Goal: Task Accomplishment & Management: Use online tool/utility

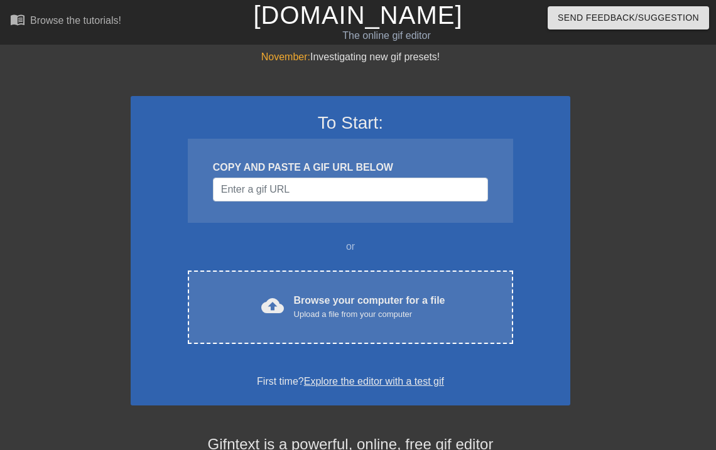
click at [640, 217] on div "November: Investigating new gif presets! To Start: COPY AND PASTE A GIF URL BEL…" at bounding box center [358, 357] width 716 height 615
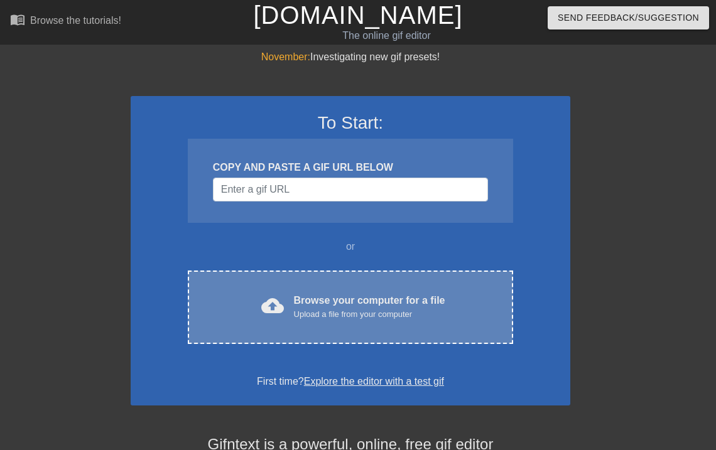
click at [414, 319] on div "Upload a file from your computer" at bounding box center [369, 314] width 151 height 13
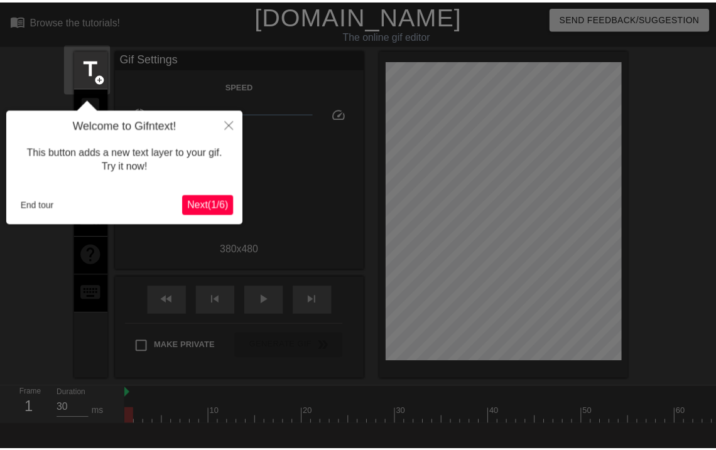
scroll to position [30, 0]
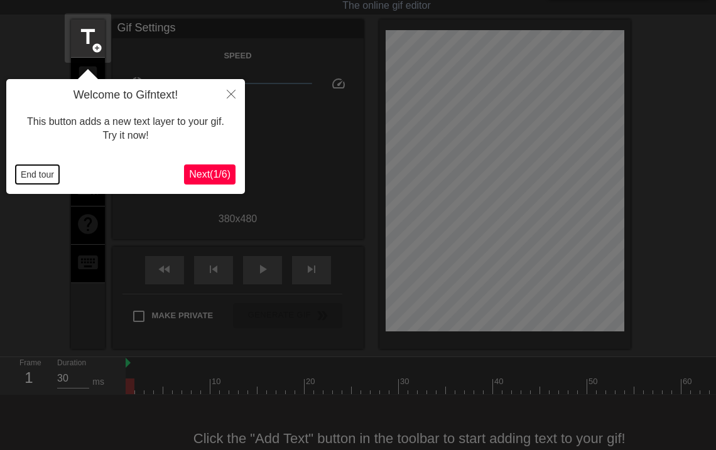
click at [35, 176] on button "End tour" at bounding box center [37, 174] width 43 height 19
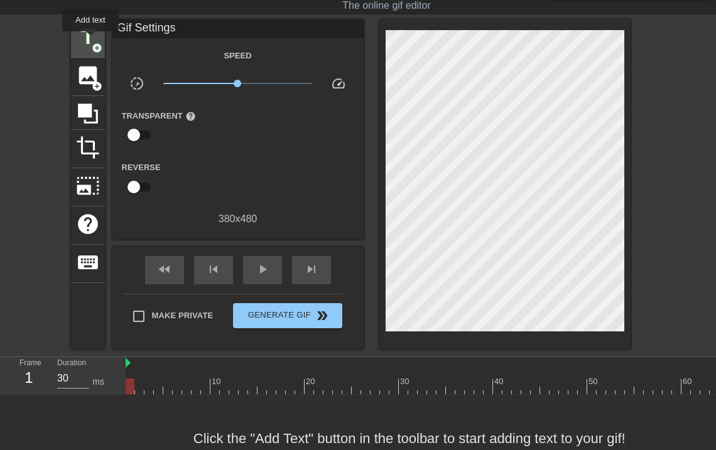
click at [90, 40] on span "title" at bounding box center [88, 37] width 24 height 24
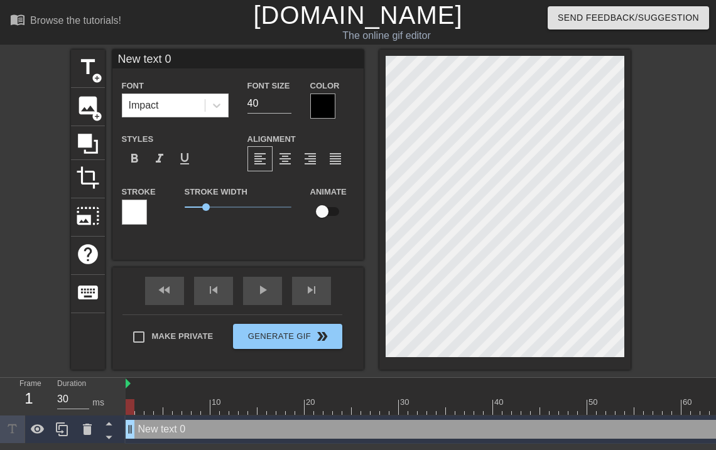
scroll to position [1, 3]
type input "H"
type textarea "H"
type input "HO"
type textarea "HO"
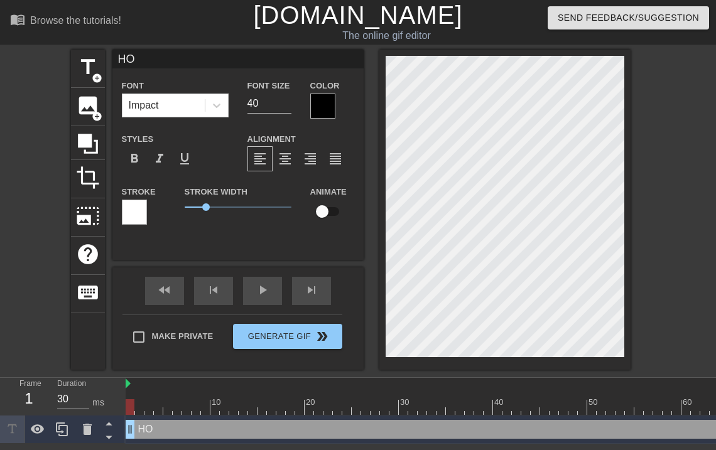
type input "HO"
type textarea "HO"
type input "HO P"
type textarea "HO P"
type input "HO PO"
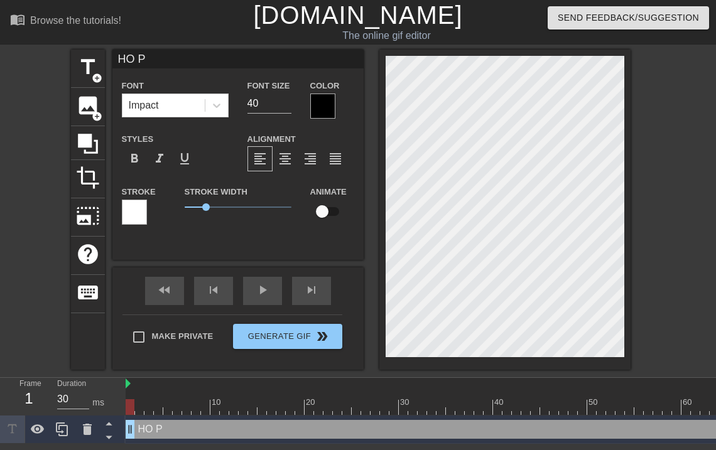
type textarea "HO PO"
type input "HO PON"
type textarea "HO PON"
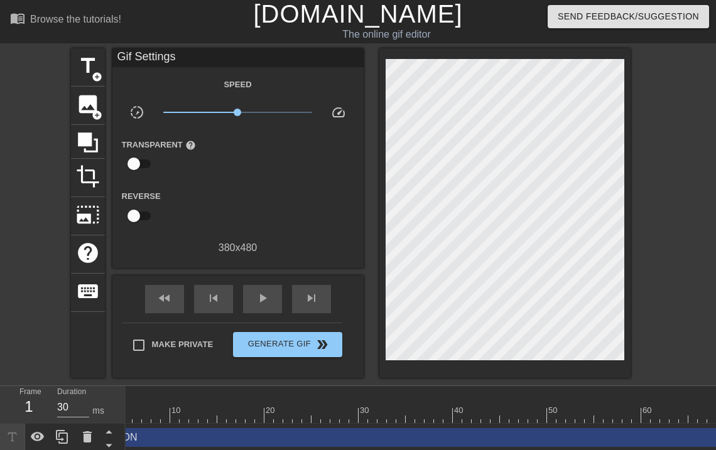
scroll to position [0, 18]
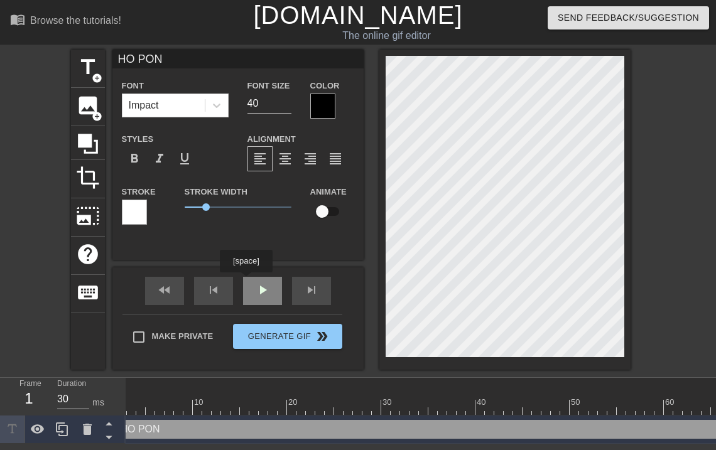
click at [251, 281] on div "fast_rewind skip_previous play_arrow skip_next" at bounding box center [238, 290] width 205 height 47
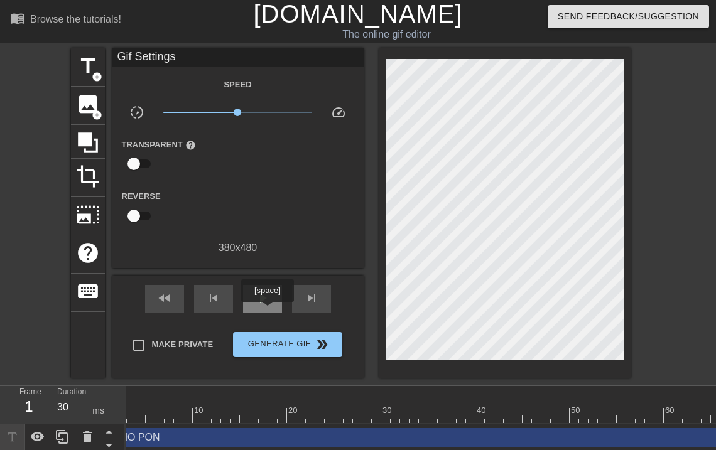
click at [267, 305] on div "play_arrow" at bounding box center [262, 299] width 39 height 28
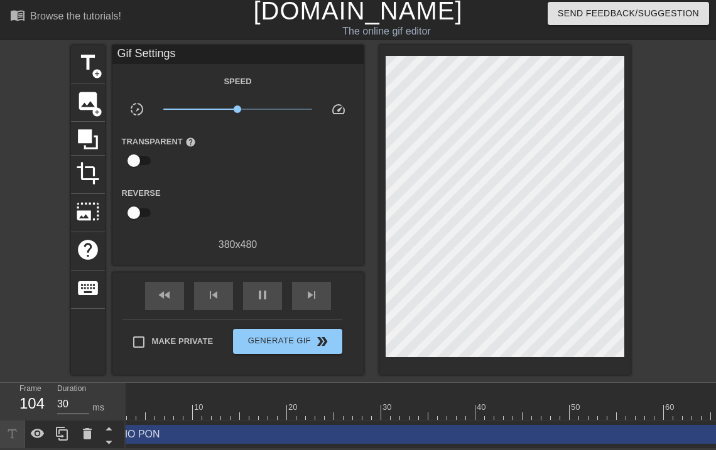
scroll to position [0, 0]
type input "30"
click at [257, 288] on span "pause" at bounding box center [262, 295] width 15 height 15
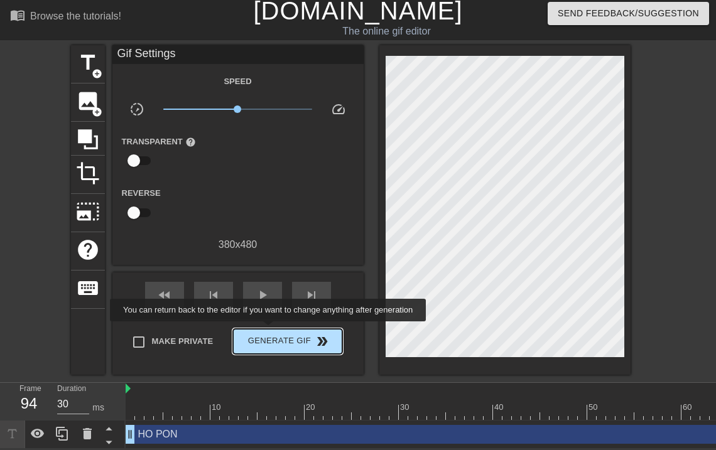
click at [269, 334] on span "Generate Gif double_arrow" at bounding box center [287, 341] width 99 height 15
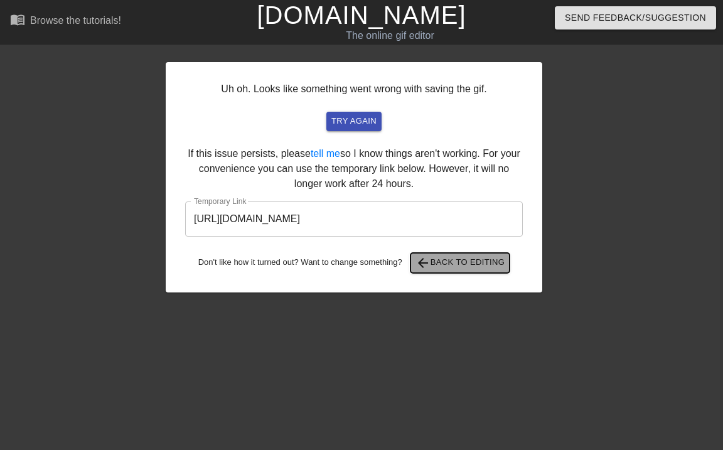
click at [459, 269] on span "arrow_back Back to Editing" at bounding box center [461, 263] width 90 height 15
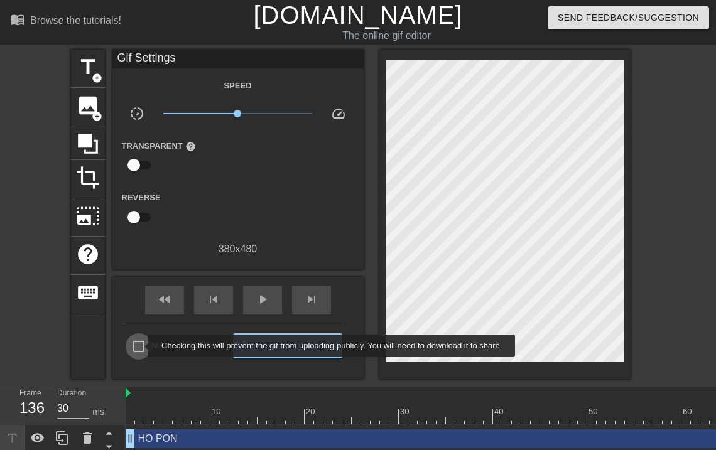
click at [140, 346] on input "Make Private" at bounding box center [139, 346] width 26 height 26
checkbox input "true"
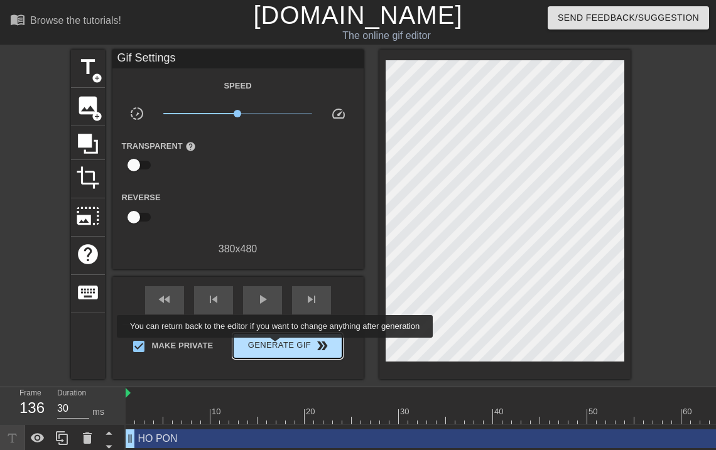
click at [286, 344] on span "Generate Gif double_arrow" at bounding box center [287, 345] width 99 height 15
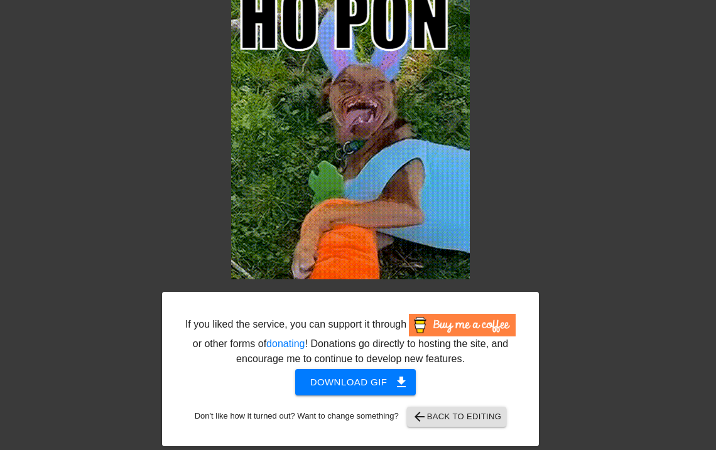
scroll to position [73, 0]
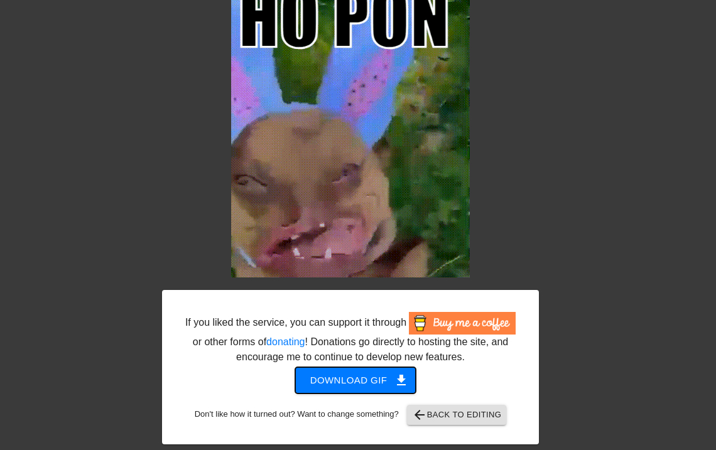
click at [364, 382] on span "Download gif get_app" at bounding box center [355, 380] width 91 height 16
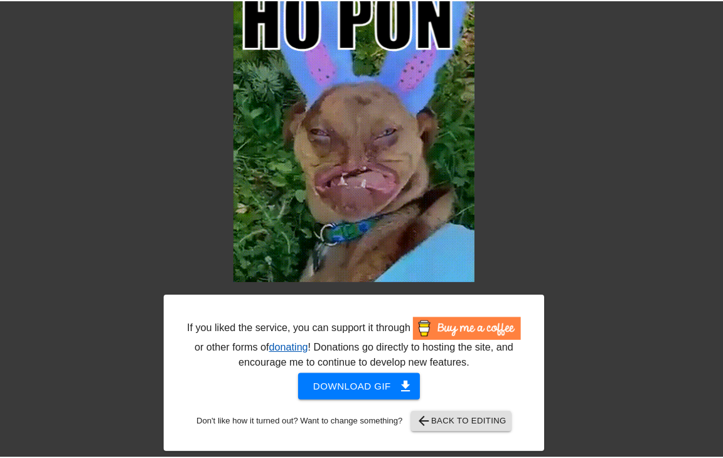
scroll to position [66, 0]
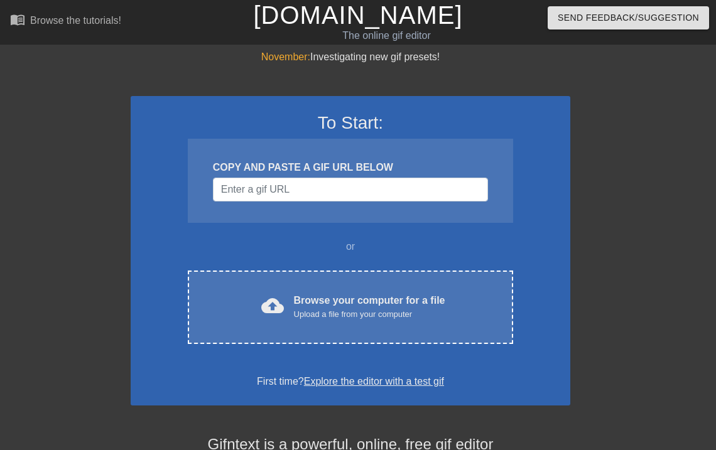
scroll to position [66, 0]
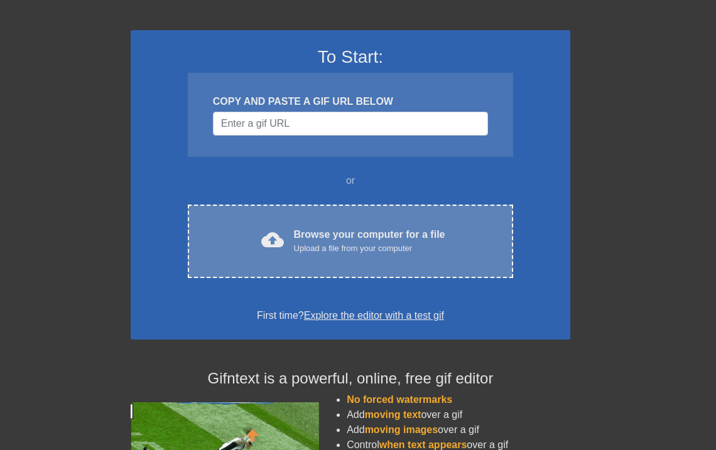
click at [303, 224] on div "cloud_upload Browse your computer for a file Upload a file from your computer C…" at bounding box center [350, 241] width 325 height 73
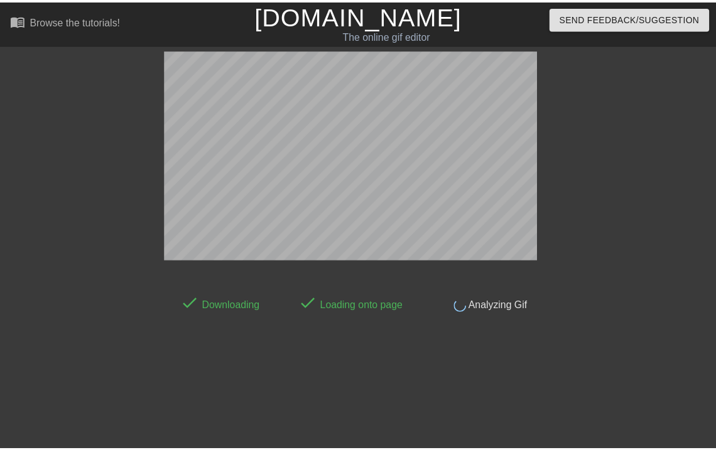
scroll to position [30, 0]
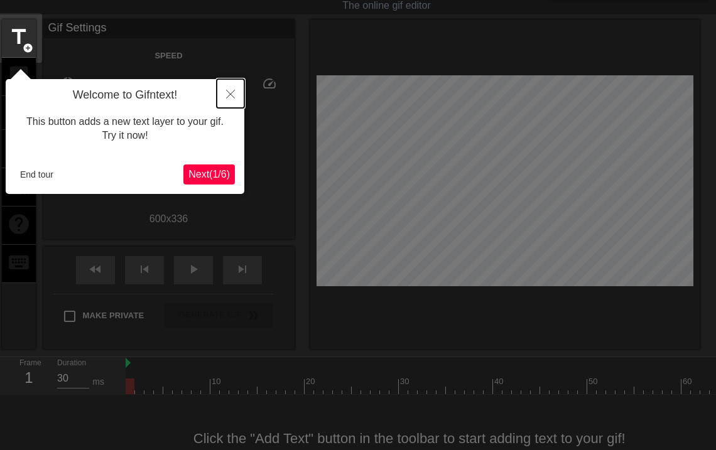
click at [231, 92] on icon "Close" at bounding box center [230, 94] width 9 height 9
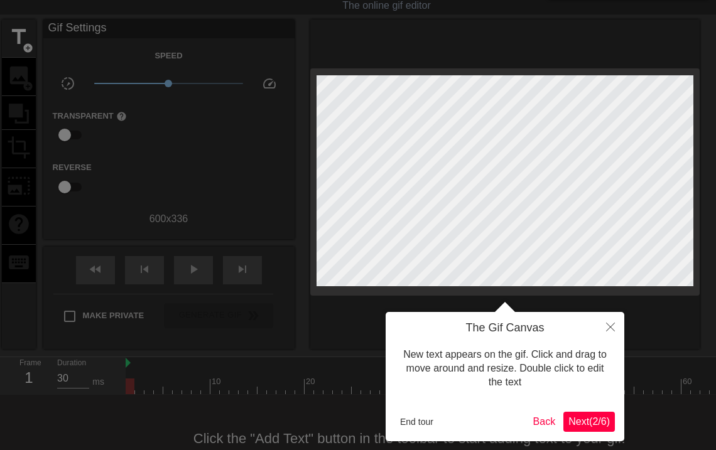
scroll to position [0, 0]
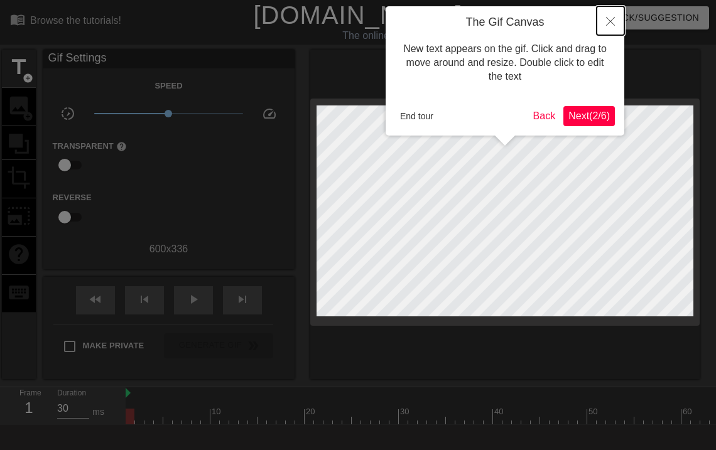
click at [610, 18] on icon "Close" at bounding box center [610, 21] width 9 height 9
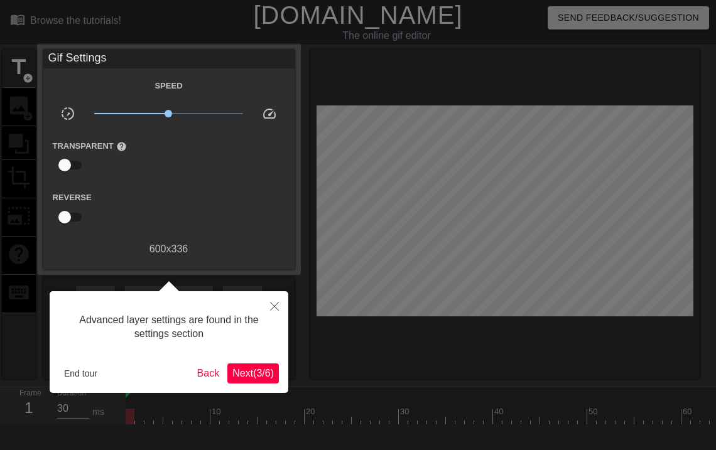
scroll to position [30, 0]
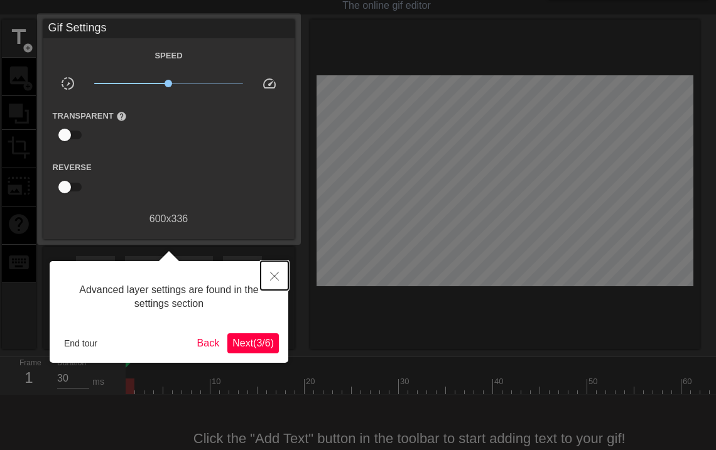
click at [269, 274] on button "Close" at bounding box center [275, 275] width 28 height 29
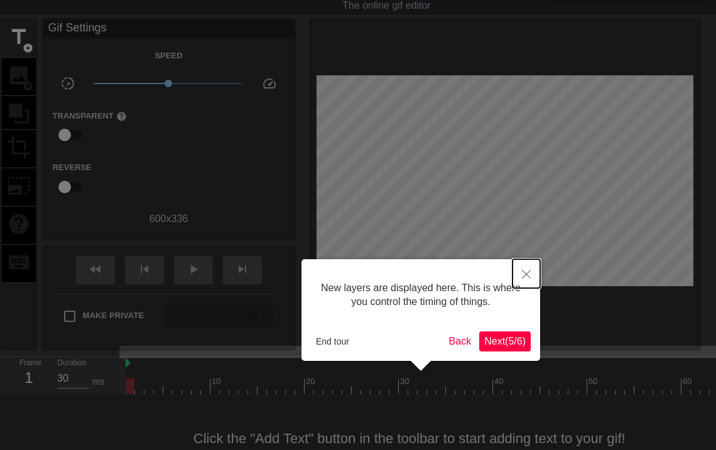
click at [534, 272] on button "Close" at bounding box center [526, 273] width 28 height 29
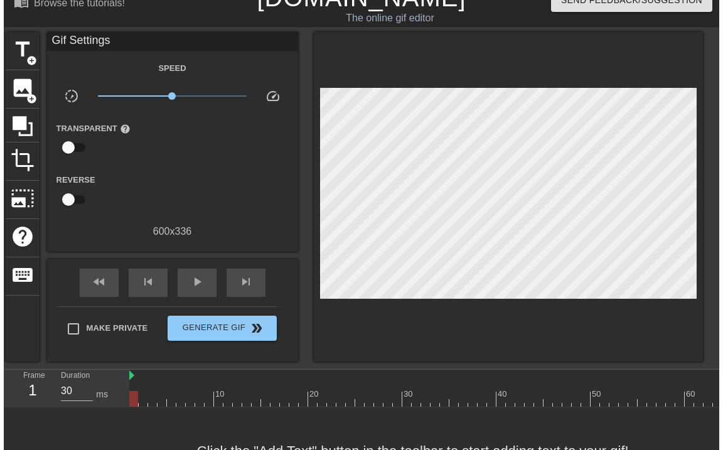
scroll to position [0, 0]
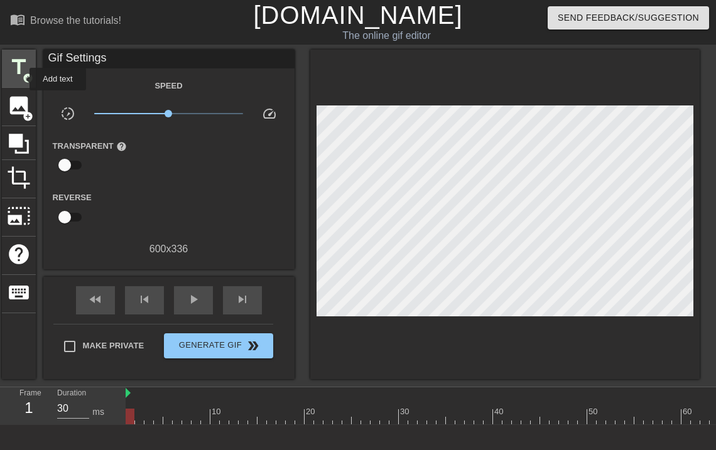
click at [21, 79] on div "title add_circle" at bounding box center [19, 69] width 34 height 38
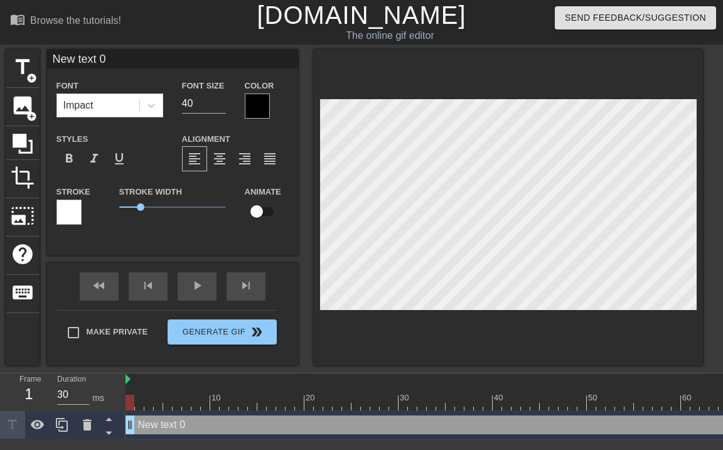
scroll to position [1, 3]
type input "W"
type textarea "W"
type input "We"
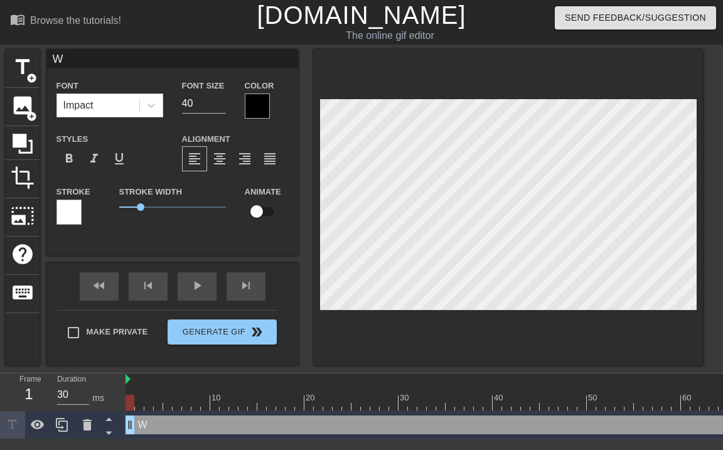
type textarea "We"
type input "W"
type textarea "W"
type input "WE"
type textarea "WE"
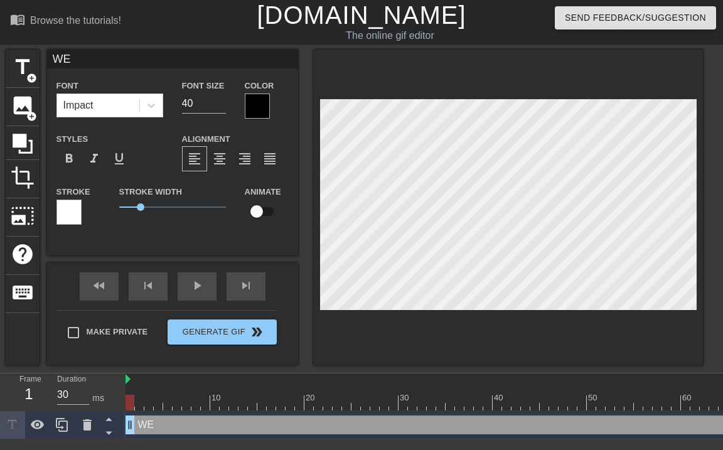
type input "WE"
type textarea "WE"
type input "WE H"
type textarea "WE H"
type input "WE HA"
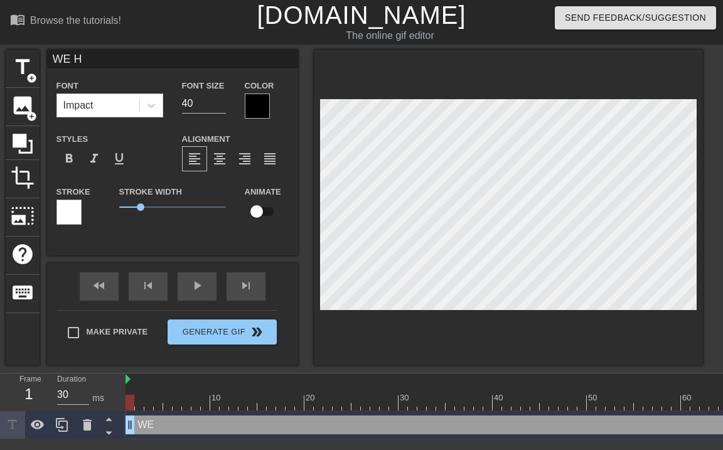
type textarea "WE HA"
type input "WE HAV"
type textarea "WE HAV"
type input "WE HAVE"
type textarea "WE HAVE"
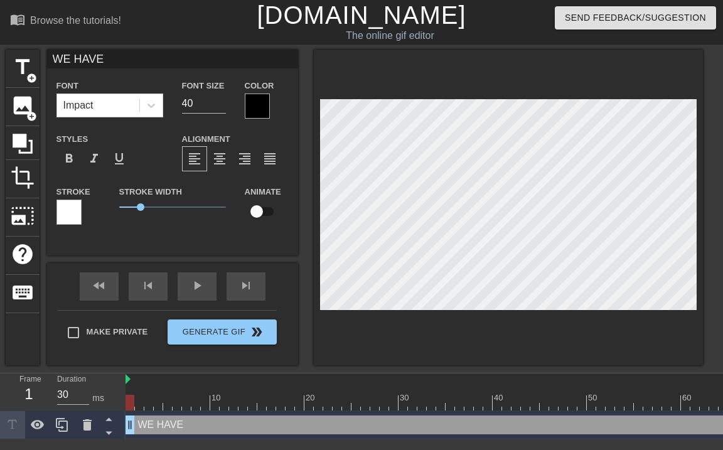
type input "WE HAVE C"
type textarea "WE HAVE C"
type input "WE HAVE CA"
type textarea "WE HAVE CA"
type input "WE HAVE CAU"
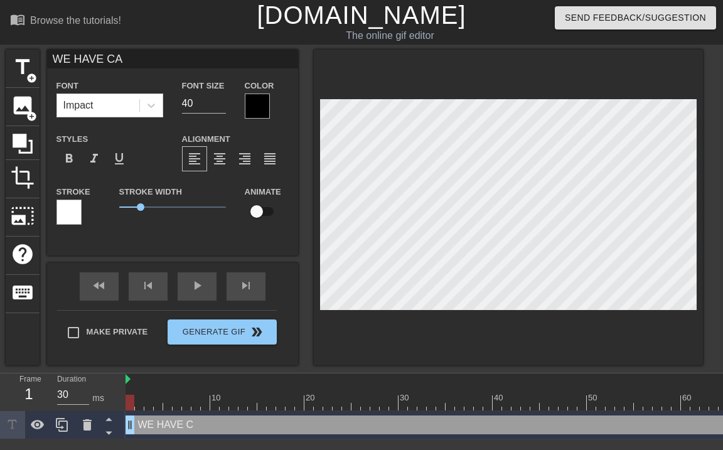
type textarea "WE HAVE CAU"
type input "WE HAVE CAUG"
type textarea "WE HAVE CAUG"
type input "WE HAVE CAUGH"
type textarea "WE HAVE CAUGH"
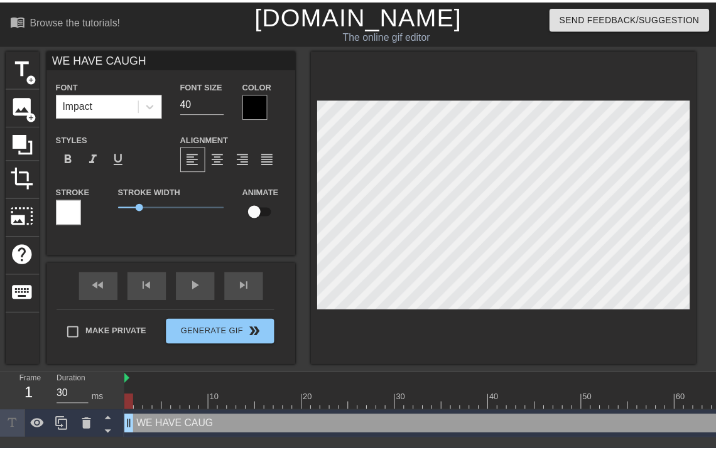
scroll to position [1, 5]
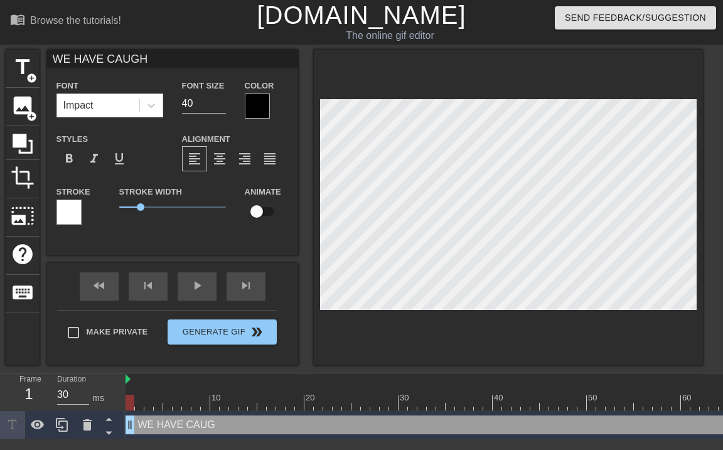
type input "WE HAVE CAUGHT"
type textarea "WE HAVE CAUGHT"
click at [453, 82] on div at bounding box center [508, 208] width 389 height 316
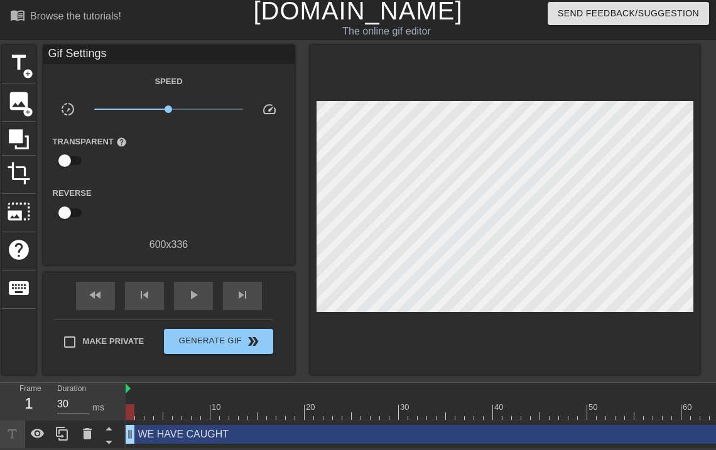
scroll to position [10, 0]
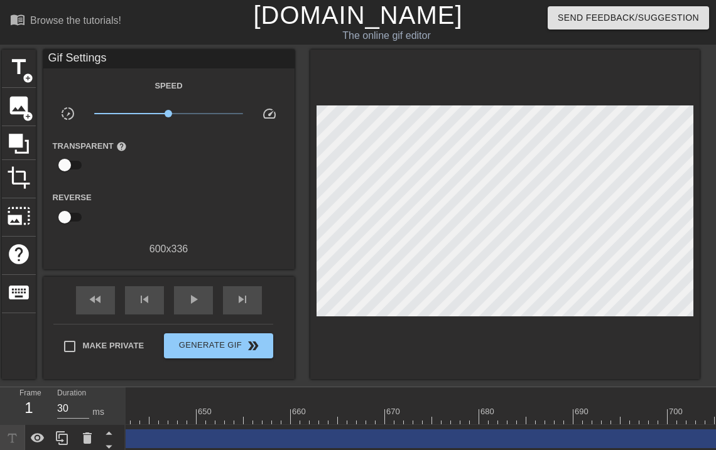
scroll to position [0, 6243]
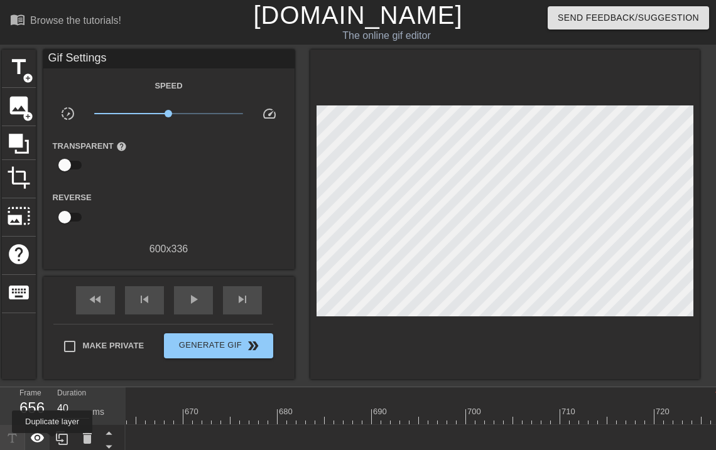
drag, startPoint x: 710, startPoint y: 437, endPoint x: 46, endPoint y: 443, distance: 663.1
click at [46, 443] on div "Frame 656 Duration 40 ms 10 20 30 40 50 60 70 80 90 100 110 120 130 140 150" at bounding box center [358, 420] width 716 height 66
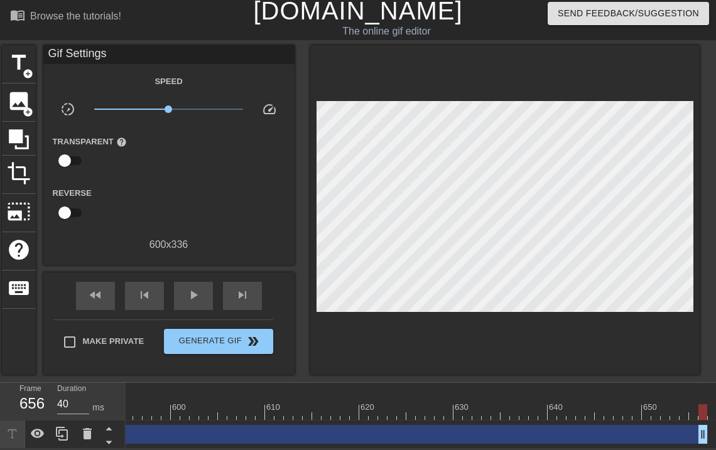
scroll to position [0, 5608]
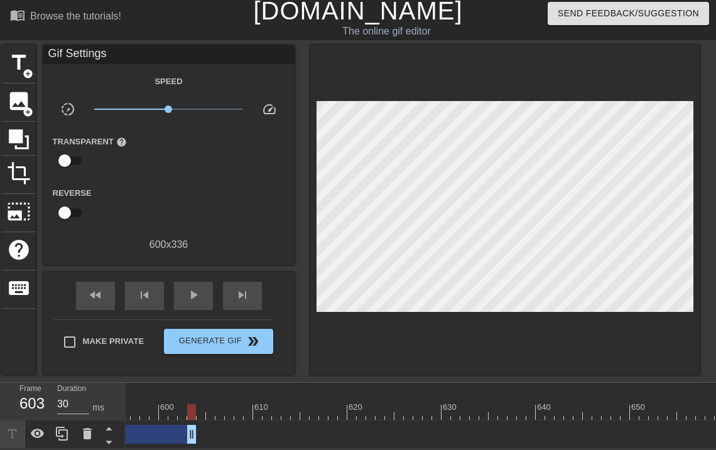
drag, startPoint x: 690, startPoint y: 428, endPoint x: 203, endPoint y: 440, distance: 486.8
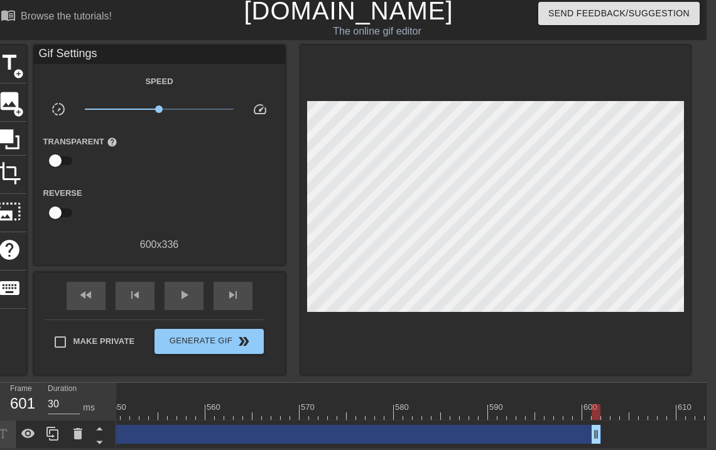
scroll to position [0, 5170]
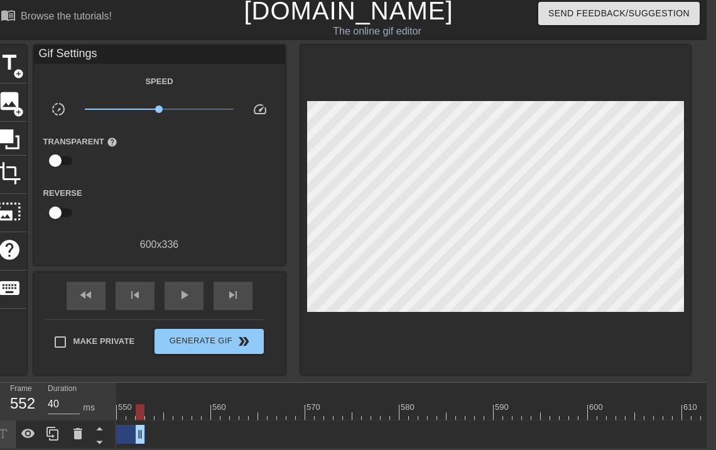
drag, startPoint x: 600, startPoint y: 431, endPoint x: 157, endPoint y: 432, distance: 443.3
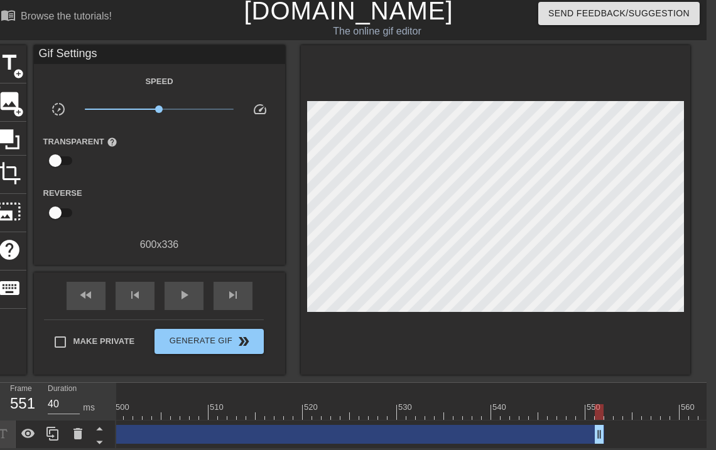
scroll to position [0, 4666]
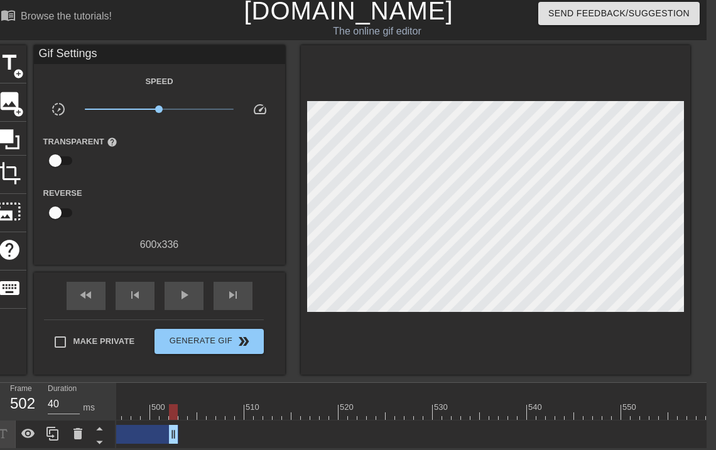
drag, startPoint x: 635, startPoint y: 428, endPoint x: 127, endPoint y: 438, distance: 508.7
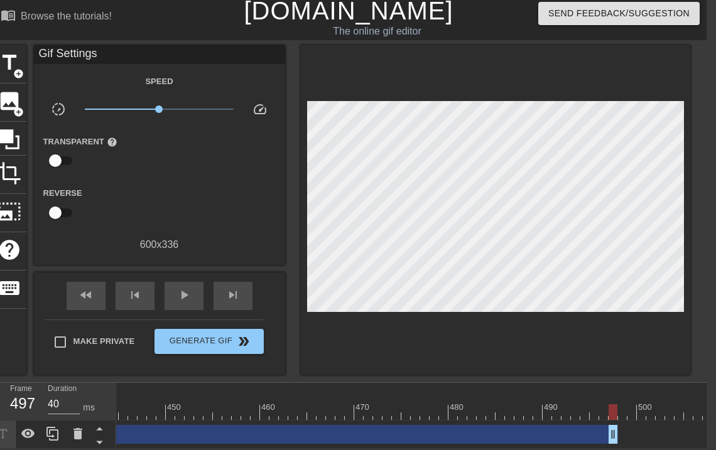
scroll to position [0, 4096]
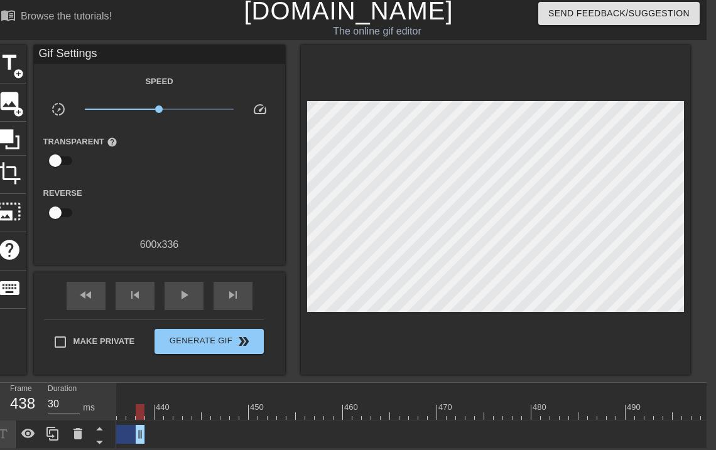
drag, startPoint x: 696, startPoint y: 426, endPoint x: 247, endPoint y: 423, distance: 448.9
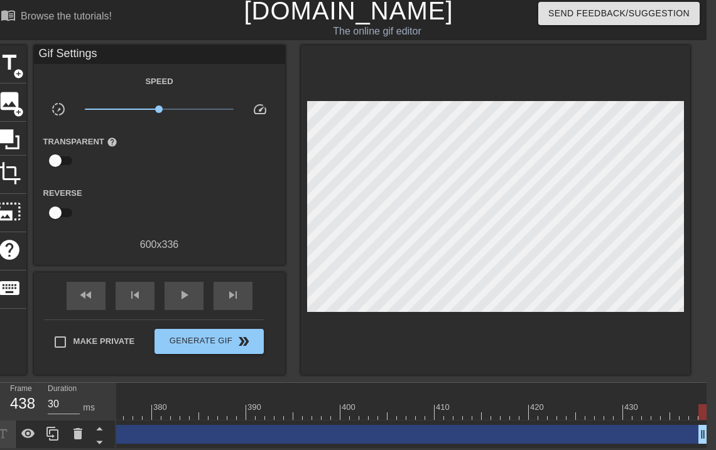
scroll to position [0, 3551]
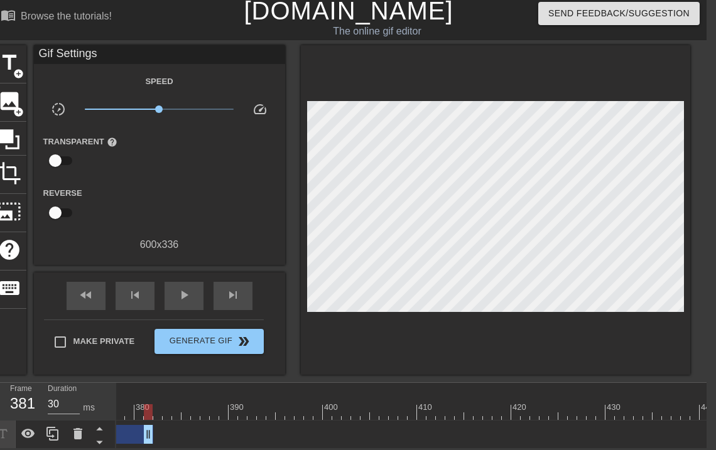
drag, startPoint x: 683, startPoint y: 424, endPoint x: 147, endPoint y: 427, distance: 535.6
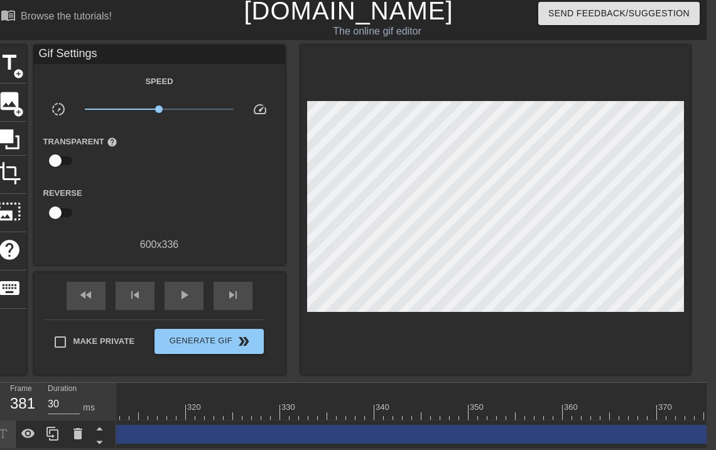
scroll to position [0, 3011]
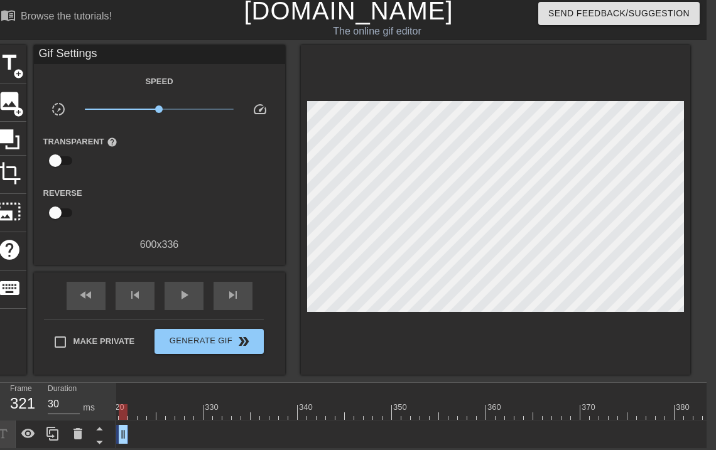
drag, startPoint x: 688, startPoint y: 424, endPoint x: 138, endPoint y: 428, distance: 550.7
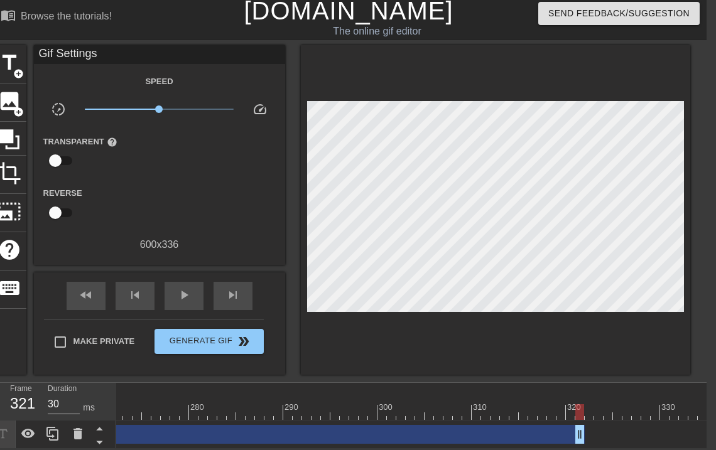
scroll to position [0, 2496]
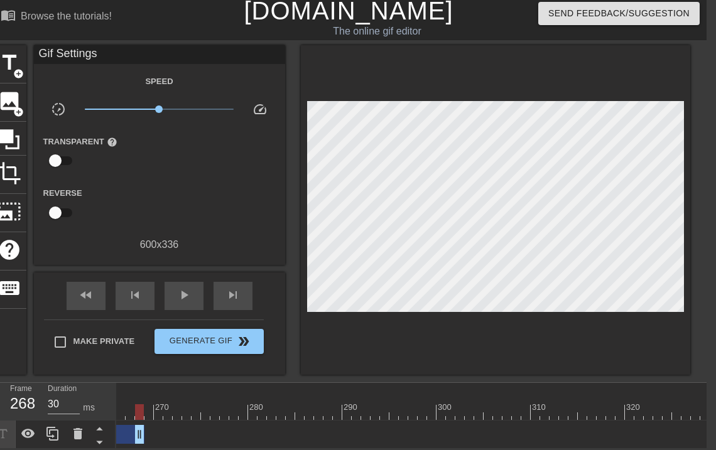
drag, startPoint x: 640, startPoint y: 424, endPoint x: 142, endPoint y: 419, distance: 498.6
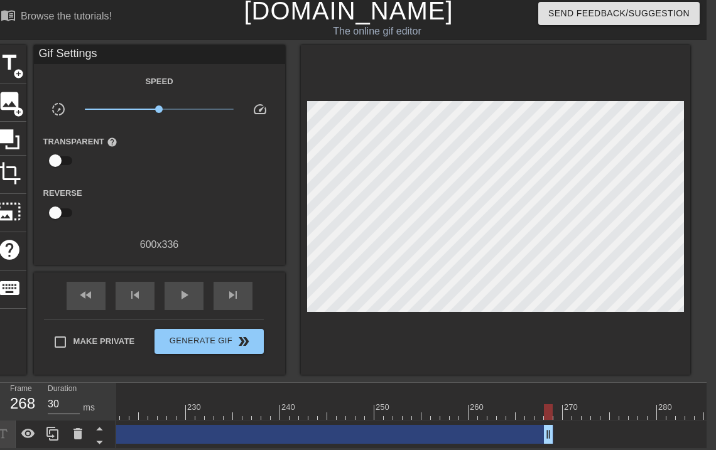
scroll to position [0, 2105]
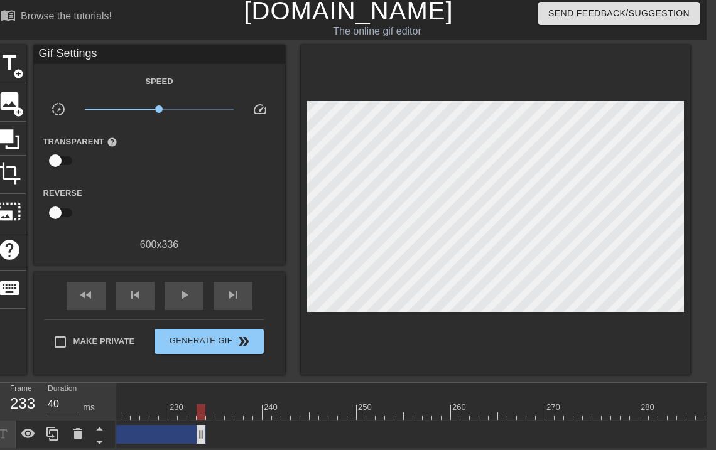
drag, startPoint x: 530, startPoint y: 426, endPoint x: 144, endPoint y: 427, distance: 386.1
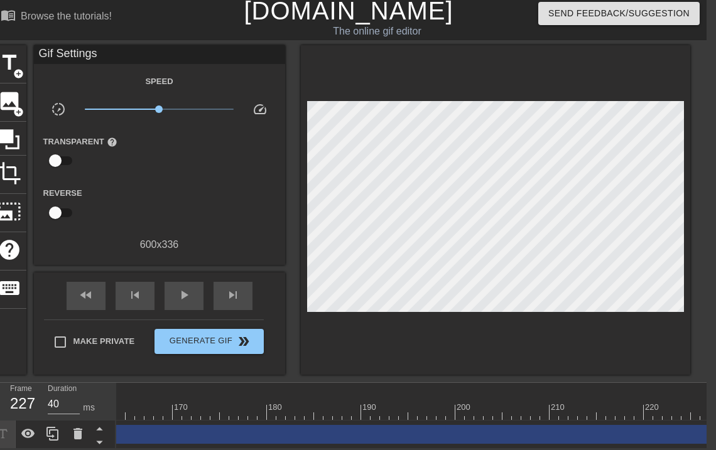
scroll to position [0, 1660]
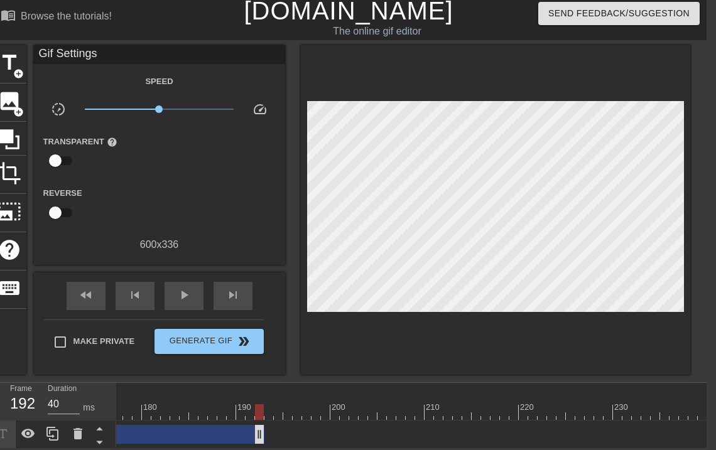
drag, startPoint x: 589, startPoint y: 434, endPoint x: 193, endPoint y: 429, distance: 396.2
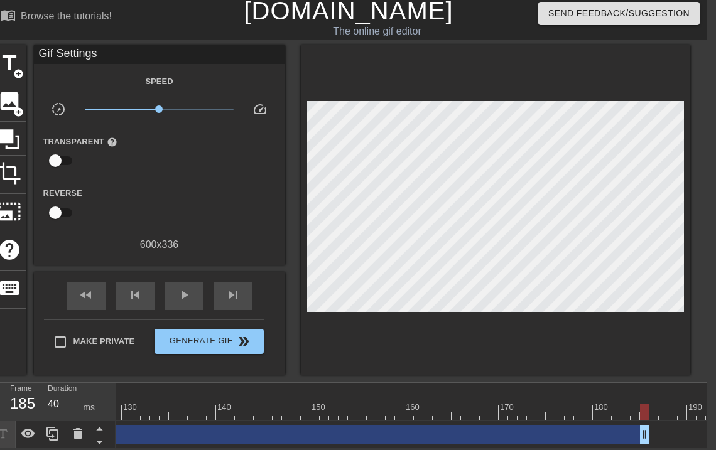
scroll to position [0, 1216]
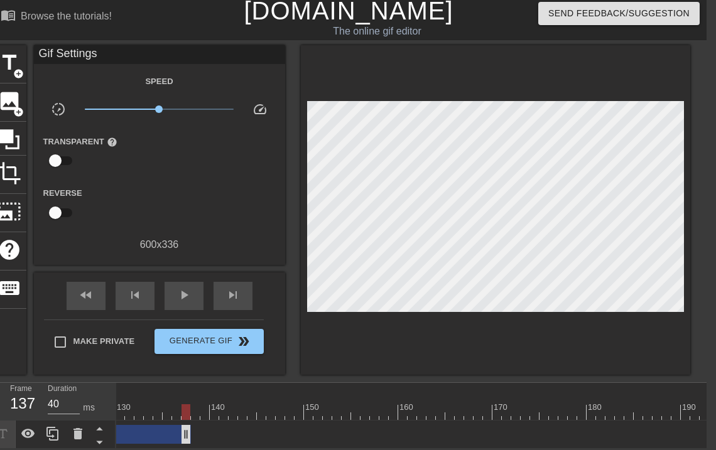
drag, startPoint x: 637, startPoint y: 424, endPoint x: 156, endPoint y: 434, distance: 481.0
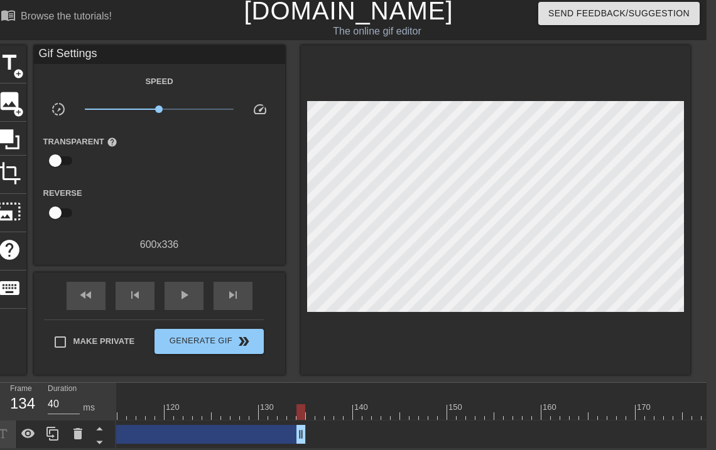
scroll to position [0, 1079]
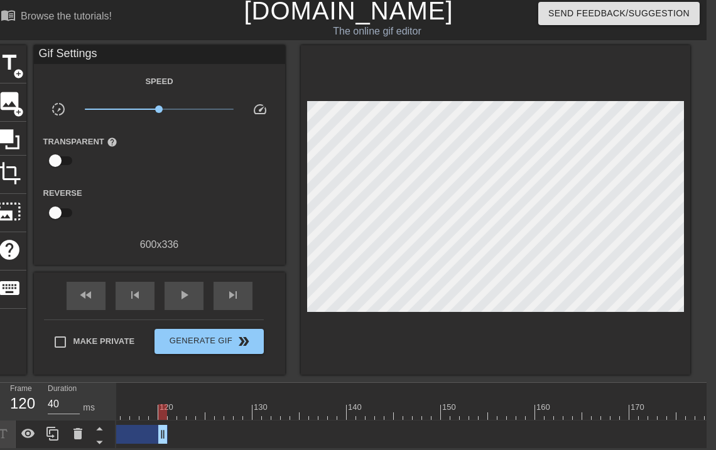
drag, startPoint x: 297, startPoint y: 429, endPoint x: 131, endPoint y: 438, distance: 166.0
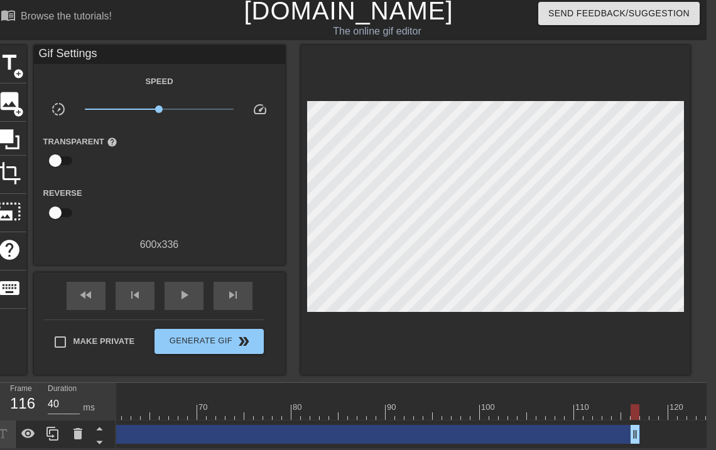
scroll to position [0, 593]
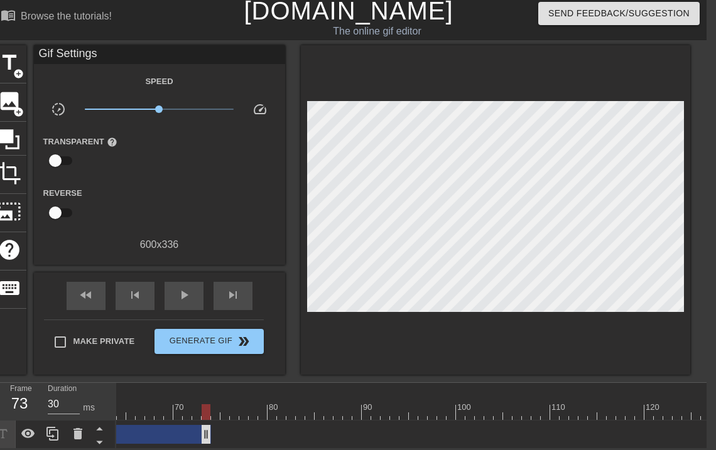
drag, startPoint x: 612, startPoint y: 427, endPoint x: 169, endPoint y: 431, distance: 443.3
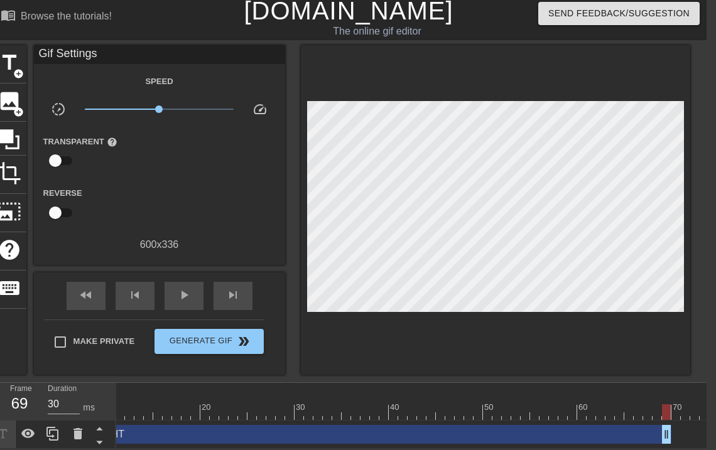
scroll to position [0, 106]
drag, startPoint x: 652, startPoint y: 428, endPoint x: 663, endPoint y: 451, distance: 25.6
click at [663, 449] on html "menu_book Browse the tutorials! [DOMAIN_NAME] The online gif editor Send Feedba…" at bounding box center [349, 222] width 716 height 453
click at [18, 68] on span "add_circle" at bounding box center [18, 73] width 11 height 11
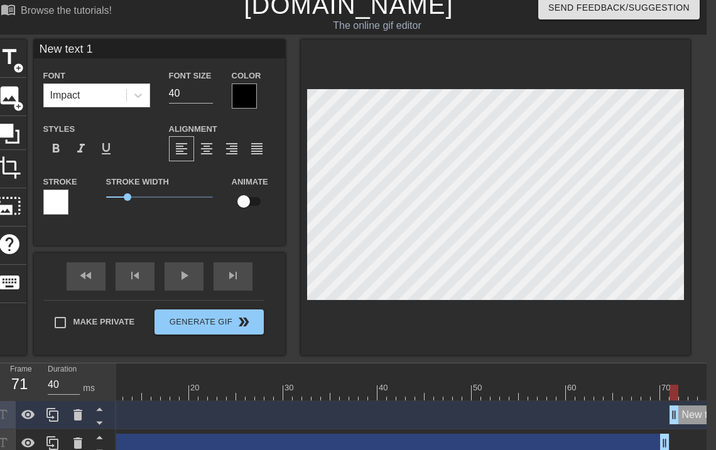
drag, startPoint x: 664, startPoint y: 415, endPoint x: 671, endPoint y: 415, distance: 6.9
click at [77, 410] on icon at bounding box center [77, 414] width 9 height 11
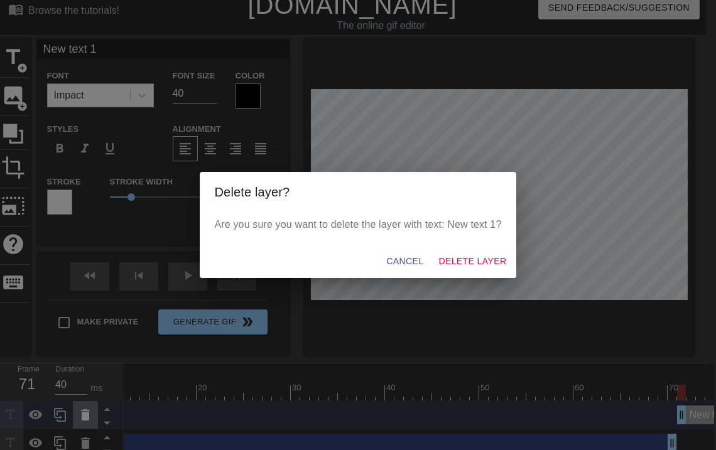
scroll to position [10, 2]
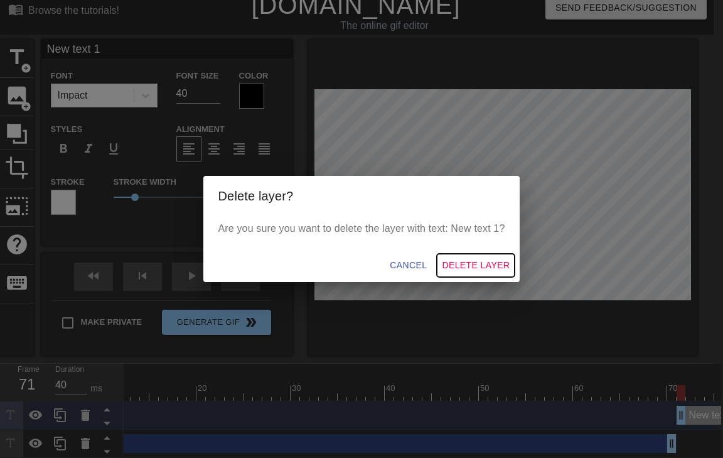
click at [451, 269] on span "Delete Layer" at bounding box center [476, 265] width 68 height 16
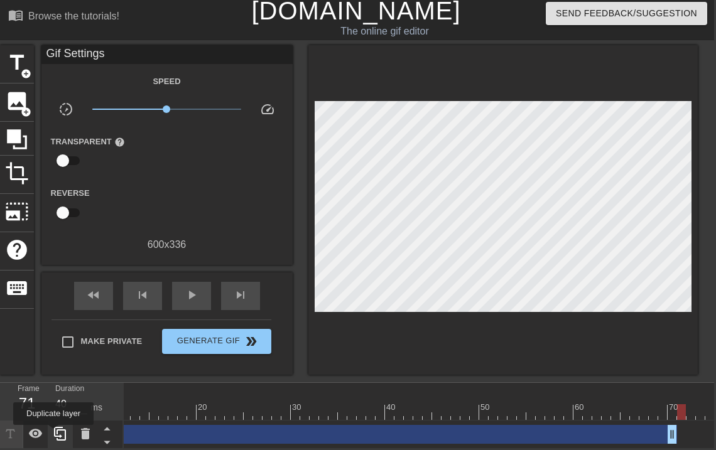
click at [54, 433] on icon at bounding box center [60, 433] width 15 height 15
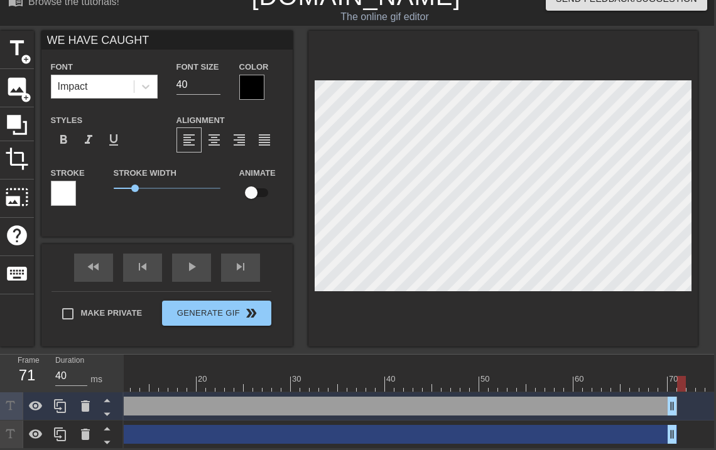
scroll to position [25, 2]
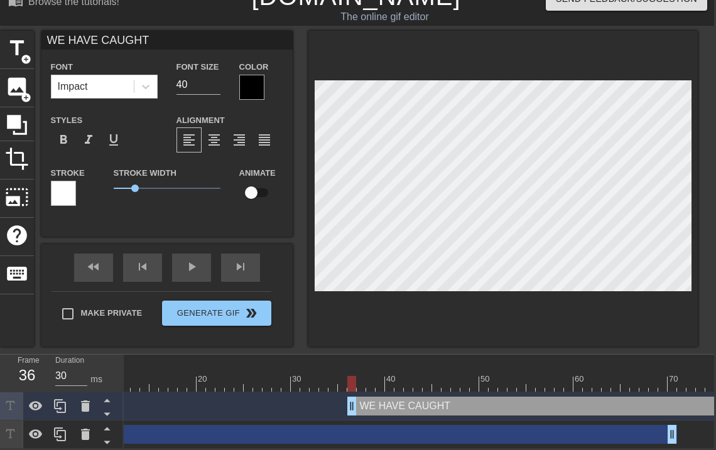
drag, startPoint x: 335, startPoint y: 403, endPoint x: 690, endPoint y: 394, distance: 355.5
click at [690, 397] on div "WE HAVE CAUGHT drag_handle drag_handle" at bounding box center [676, 406] width 659 height 19
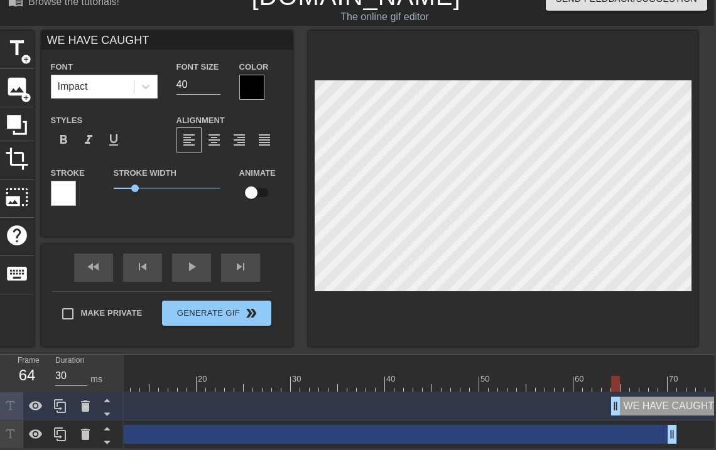
drag, startPoint x: 468, startPoint y: 404, endPoint x: 719, endPoint y: 402, distance: 251.2
click at [714, 402] on html "menu_book Browse the tutorials! [DOMAIN_NAME] The online gif editor Send Feedba…" at bounding box center [356, 215] width 716 height 468
type input "40"
drag, startPoint x: 656, startPoint y: 402, endPoint x: 698, endPoint y: 404, distance: 42.1
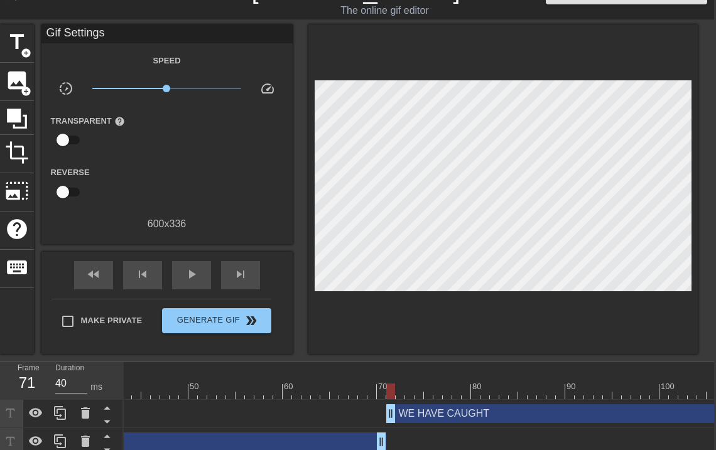
scroll to position [0, 403]
click at [405, 415] on div "WE HAVE CAUGHT drag_handle drag_handle" at bounding box center [709, 413] width 659 height 19
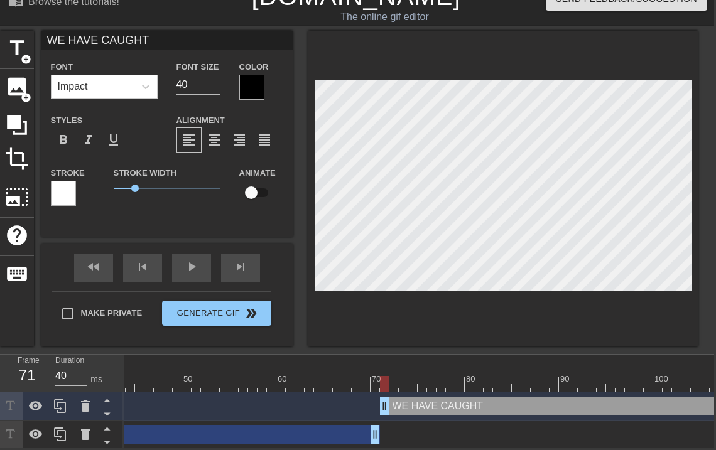
scroll to position [1, 5]
type input "A"
type textarea "A"
type input "AN"
type textarea "AN"
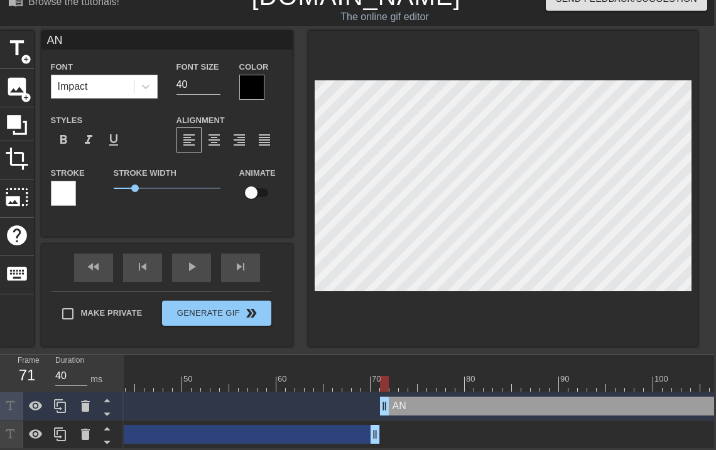
type input "AND"
type textarea "AND"
type input "AND"
type textarea "AND"
type input "AND C"
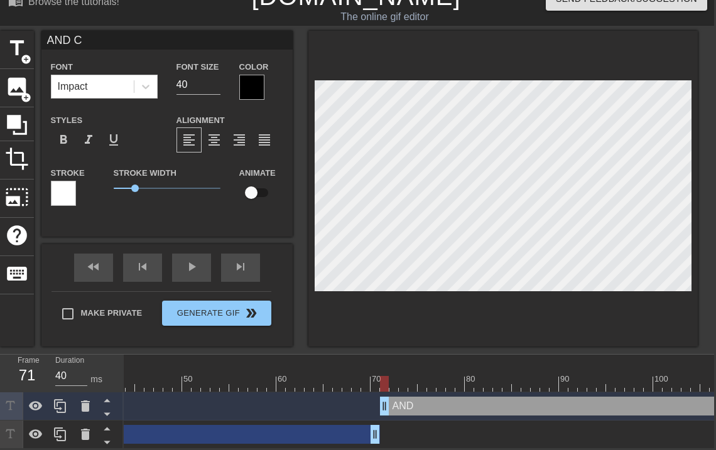
type textarea "AND C"
type input "AND CO"
type textarea "AND CO"
type input "AND COM"
type textarea "AND COM"
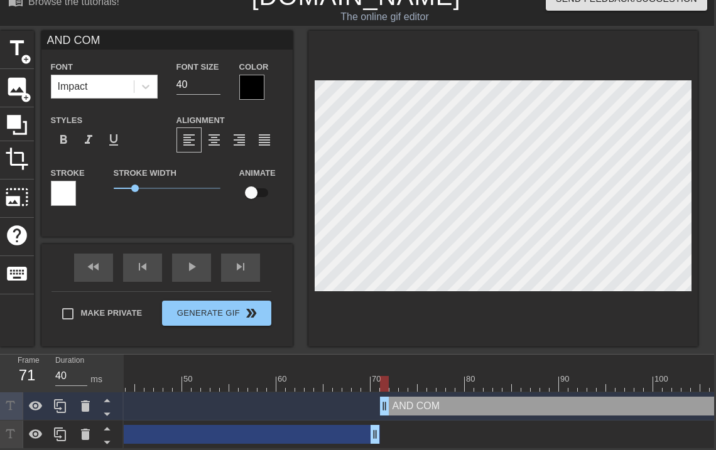
type input "AND COMP"
type textarea "AND COMP"
type input "AND COMPO"
type textarea "AND COMPO"
type input "AND COMP"
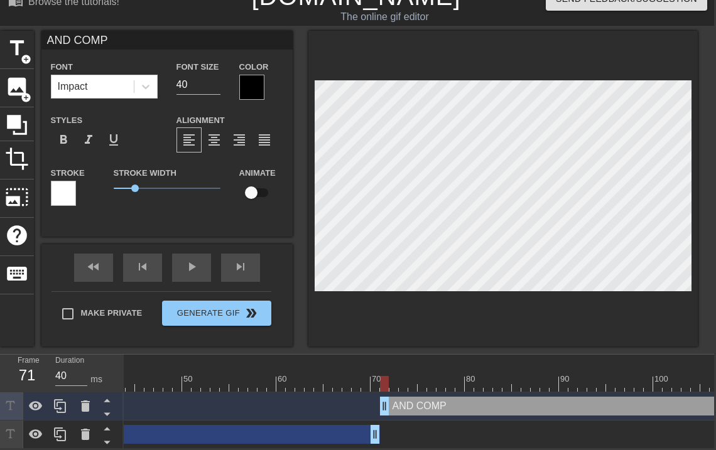
type textarea "AND COMPR"
type input "AND [MEDICAL_DATA]"
type textarea "AND [MEDICAL_DATA]"
type input "AND COMPROM"
type textarea "AND COMPROM"
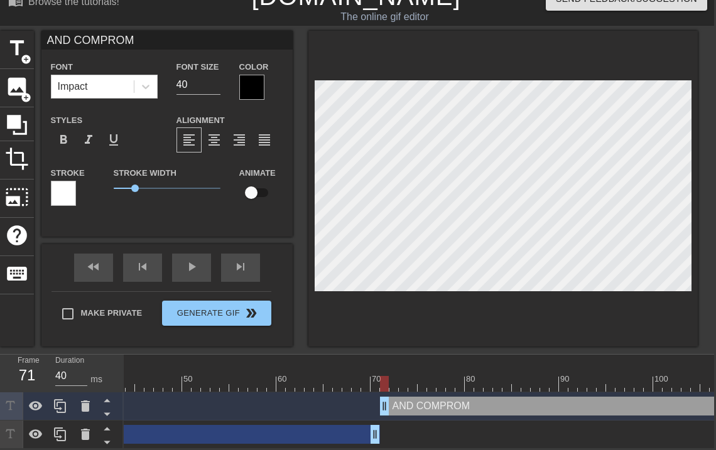
type input "AND COMPROMI"
type textarea "AND COMPROMIS"
type input "AND COMPROMISE"
type textarea "AND COMPROMISE"
type input "AND COMPROMISED"
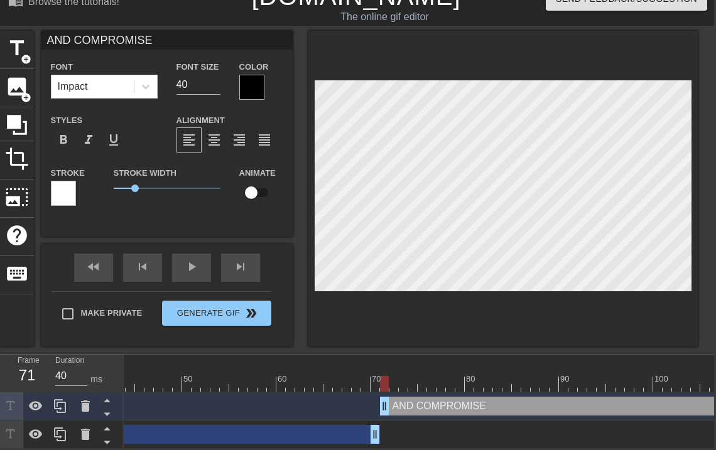
type textarea "AND COMPROMISED"
click at [311, 415] on div "AND COMPROMISED drag_handle drag_handle WE HAVE CAUGHT drag_handle drag_handle" at bounding box center [16, 420] width 590 height 57
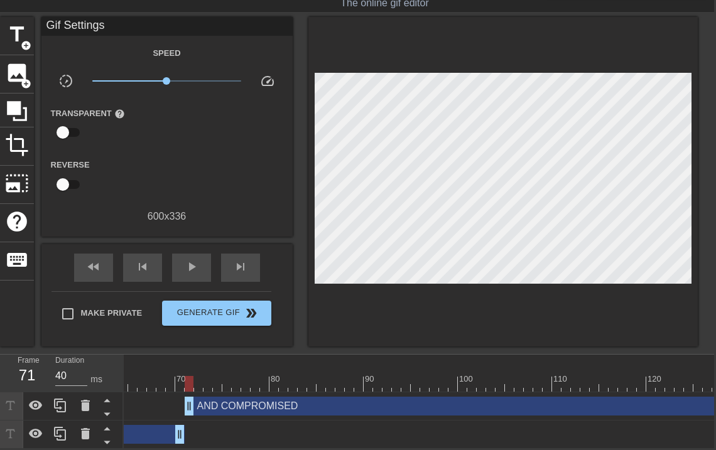
scroll to position [0, 610]
click at [188, 367] on div at bounding box center [186, 375] width 9 height 16
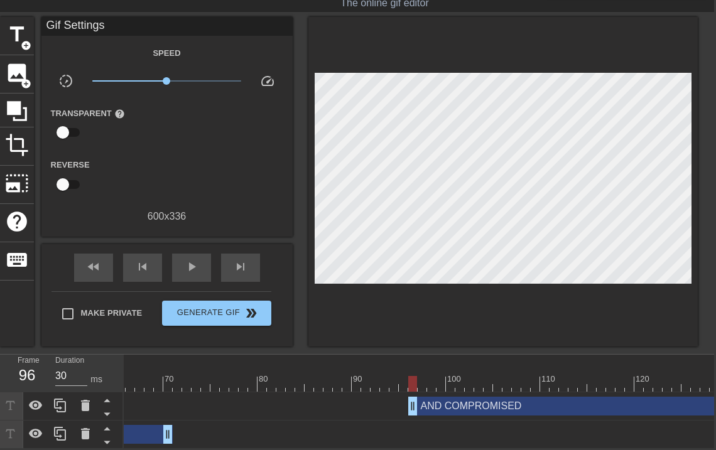
drag, startPoint x: 199, startPoint y: 402, endPoint x: 432, endPoint y: 378, distance: 234.2
click at [432, 378] on div "10 20 30 40 50 60 70 80 90 100 110 120 130 140 150 160" at bounding box center [419, 402] width 590 height 94
drag, startPoint x: 251, startPoint y: 372, endPoint x: 470, endPoint y: 365, distance: 218.6
drag, startPoint x: 440, startPoint y: 394, endPoint x: 418, endPoint y: 397, distance: 22.8
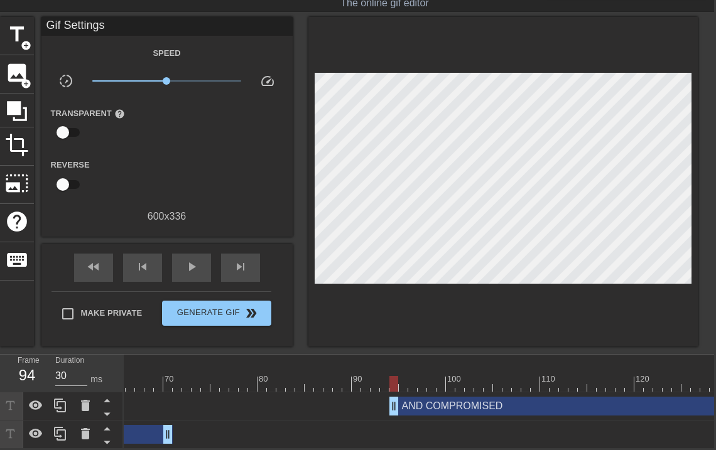
click at [418, 397] on div "AND COMPROMISED drag_handle drag_handle" at bounding box center [718, 406] width 659 height 19
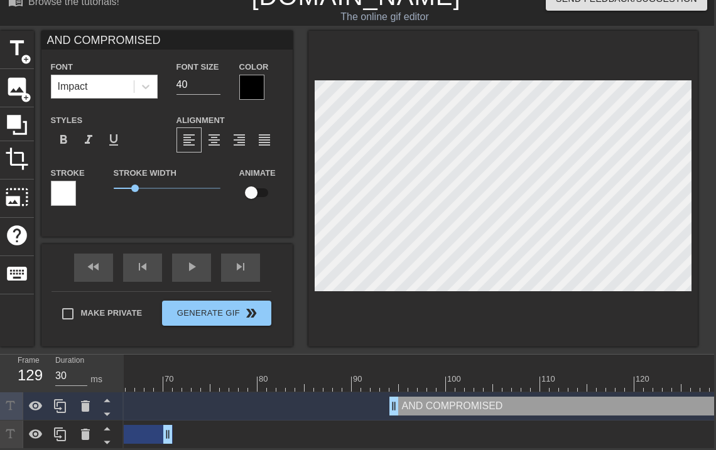
drag, startPoint x: 319, startPoint y: 373, endPoint x: 723, endPoint y: 358, distance: 404.0
click at [714, 358] on html "menu_book Browse the tutorials! [DOMAIN_NAME] The online gif editor Send Feedba…" at bounding box center [356, 215] width 716 height 468
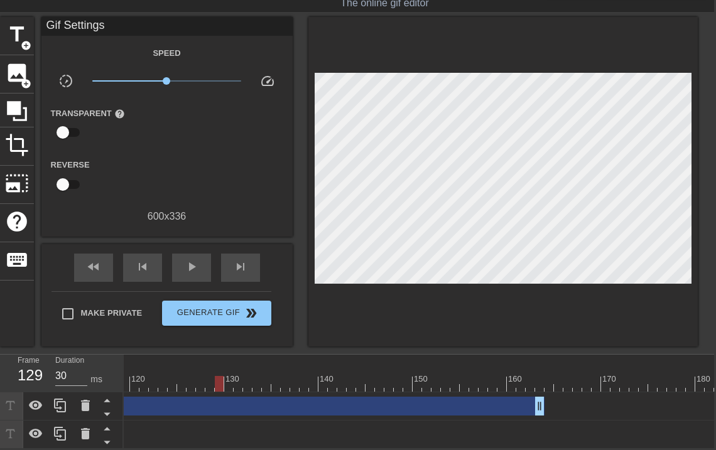
scroll to position [0, 1150]
drag, startPoint x: 277, startPoint y: 371, endPoint x: 397, endPoint y: 370, distance: 119.9
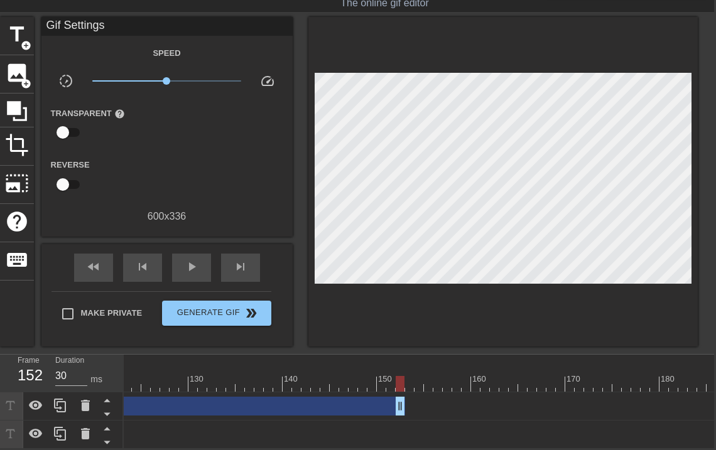
drag, startPoint x: 502, startPoint y: 396, endPoint x: 363, endPoint y: 394, distance: 139.4
drag, startPoint x: 251, startPoint y: 365, endPoint x: 428, endPoint y: 374, distance: 177.3
drag, startPoint x: 384, startPoint y: 395, endPoint x: 406, endPoint y: 395, distance: 22.0
drag, startPoint x: 321, startPoint y: 369, endPoint x: 535, endPoint y: 374, distance: 214.2
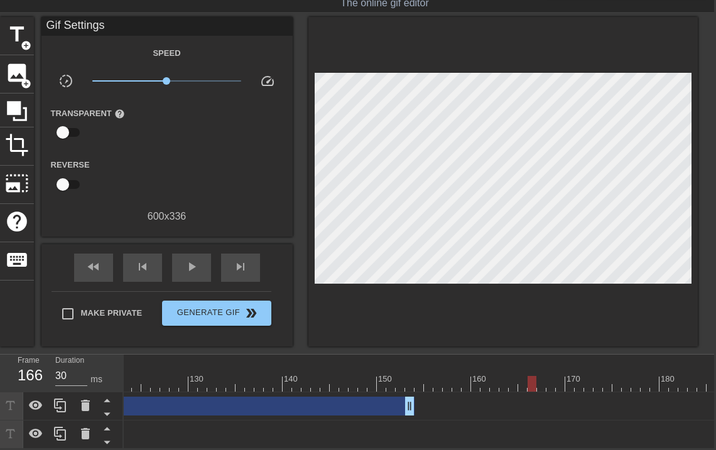
click at [170, 407] on div "AND COMPROMISED drag_handle drag_handle" at bounding box center [131, 406] width 565 height 19
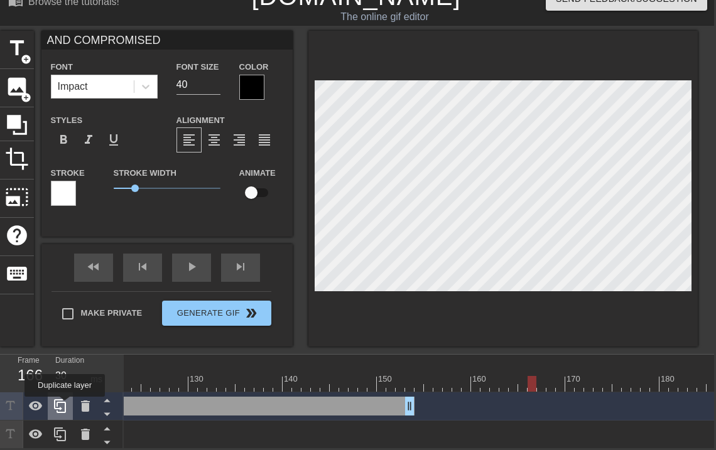
click at [64, 406] on icon at bounding box center [60, 406] width 15 height 15
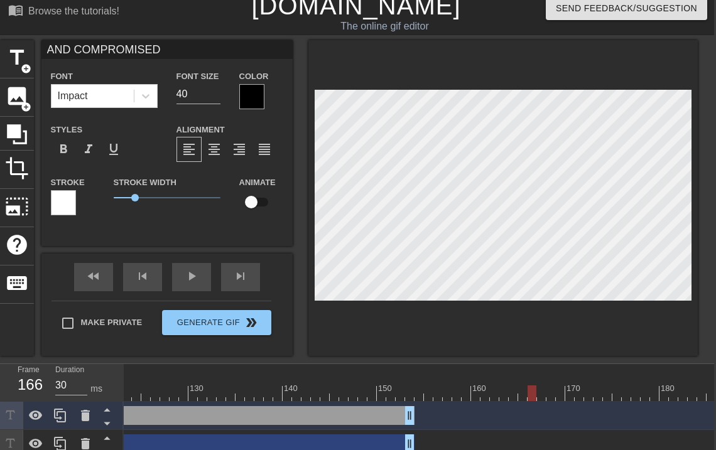
scroll to position [3, 2]
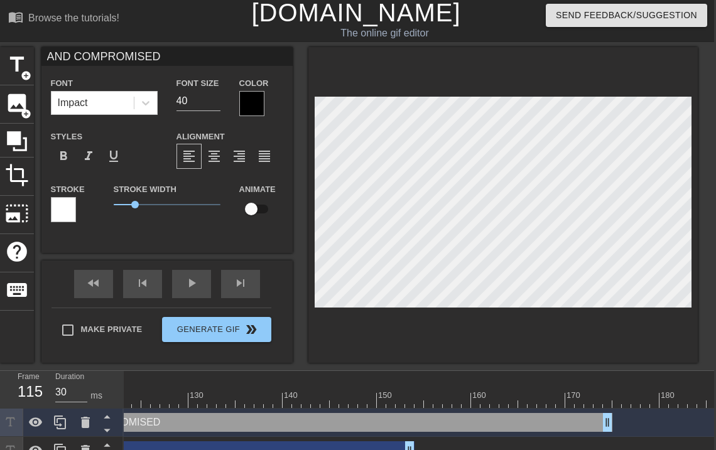
drag, startPoint x: 249, startPoint y: 424, endPoint x: 553, endPoint y: 422, distance: 303.9
click at [553, 422] on div "AND COMPROMISED drag_handle drag_handle" at bounding box center [329, 422] width 565 height 19
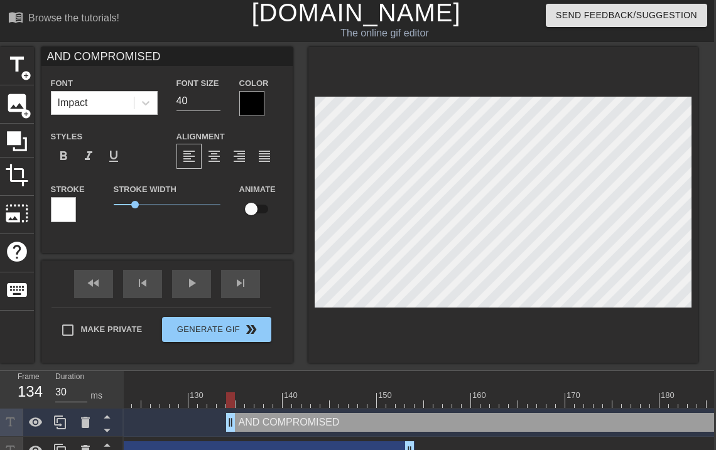
drag, startPoint x: 485, startPoint y: 427, endPoint x: 600, endPoint y: 424, distance: 114.3
click at [600, 424] on div "AND COMPROMISED drag_handle drag_handle" at bounding box center [508, 422] width 565 height 19
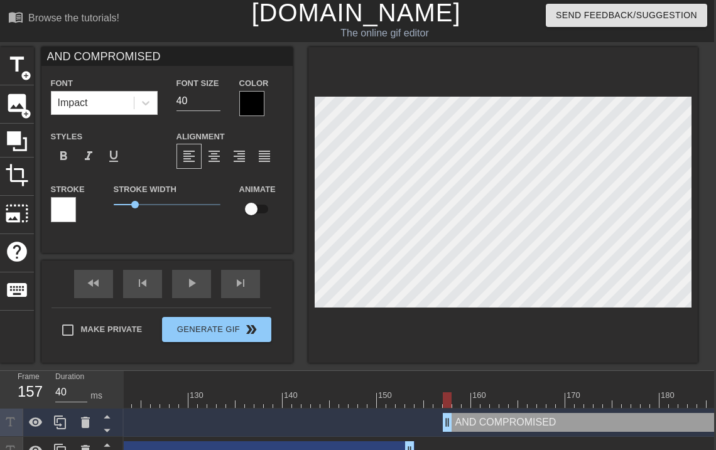
type input "30"
drag, startPoint x: 491, startPoint y: 427, endPoint x: 560, endPoint y: 432, distance: 69.2
type input "T"
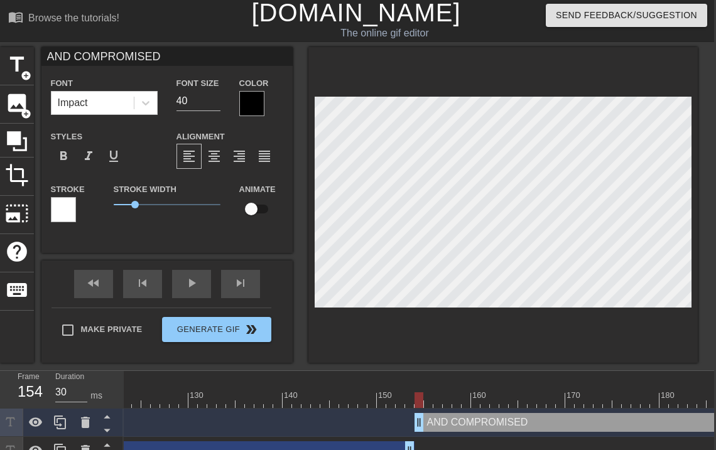
type textarea "T"
type input "TO"
type textarea "TO"
type input "TO"
type textarea "TO"
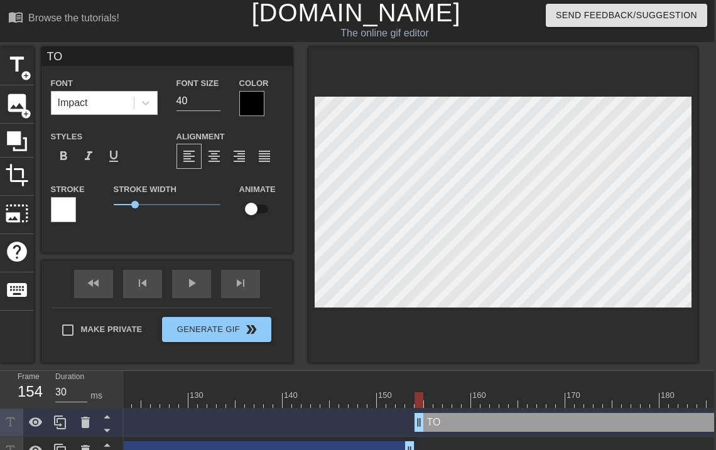
type input "TO A"
type textarea "TO A"
type input "TO A"
type textarea "TO A"
type input "TO A P"
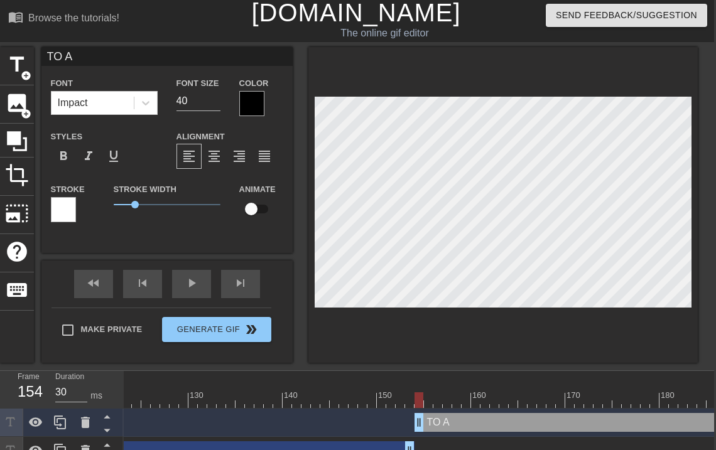
type textarea "TO A P"
type input "TO A PE"
type textarea "TO A PE"
type input "TO A PER"
type textarea "TO A PER"
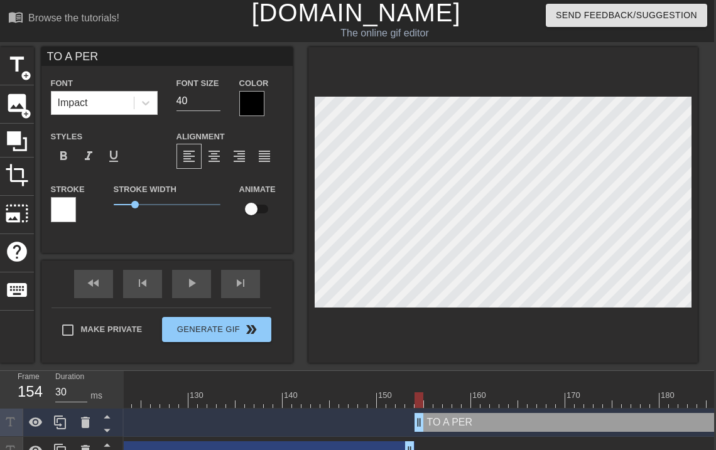
type input "TO A [GEOGRAPHIC_DATA]"
type textarea "TO A PERMA"
type input "TO A [PERSON_NAME]"
type textarea "TO A [PERSON_NAME]"
type input "TO A PERMANE"
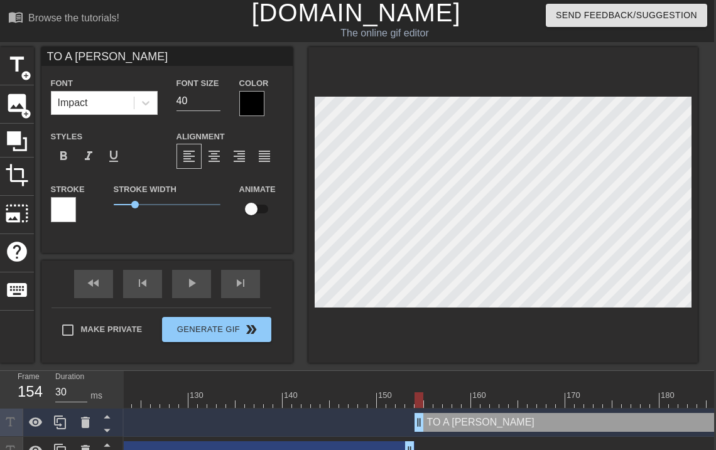
type textarea "TO A PERMANE"
type input "TO A PERMANEN"
type textarea "TO A PERMANEN"
type input "TO A PERMANENT"
type textarea "TO A PERMANENT"
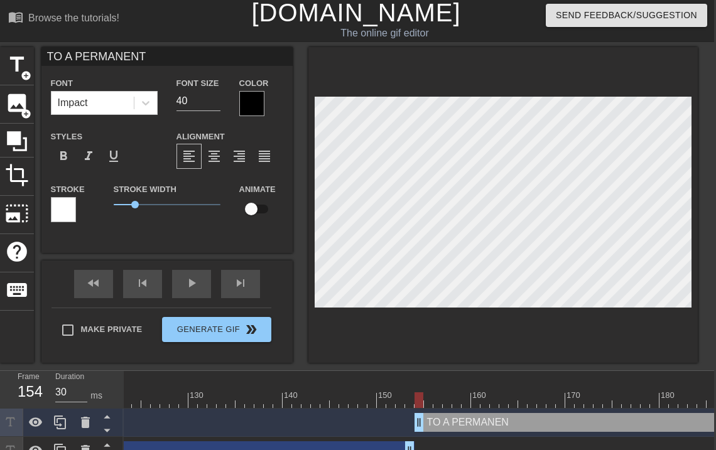
type input "TO A PERMANENT"
type textarea "TO A PERMANENT"
type input "TO A PERMANENT E"
type textarea "TO A PERMANENT E"
type input "TO A PERMANENT EN"
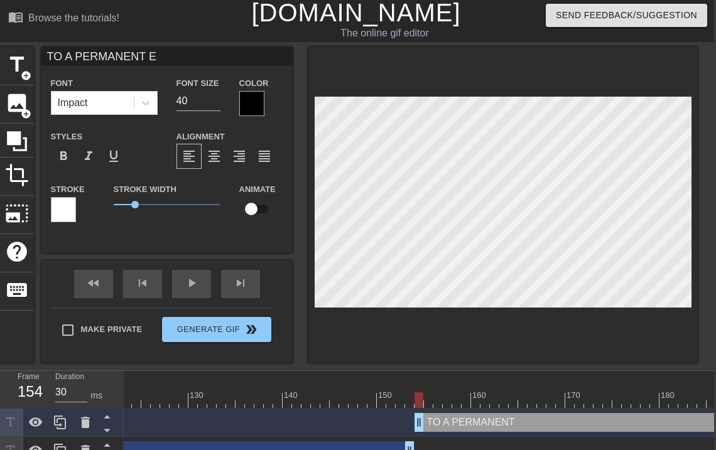
type textarea "TO A PERMANENT EN"
type input "TO A PERMANENT END"
type textarea "TO A PERMANENT END"
drag, startPoint x: 302, startPoint y: 387, endPoint x: 503, endPoint y: 386, distance: 200.9
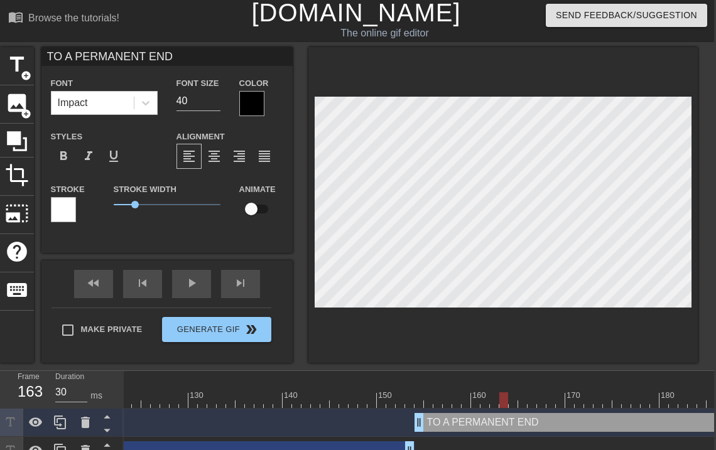
drag, startPoint x: 433, startPoint y: 419, endPoint x: 460, endPoint y: 416, distance: 27.2
click at [460, 416] on div "TO A PERMANENT END drag_handle drag_handle" at bounding box center [725, 422] width 565 height 19
drag, startPoint x: 354, startPoint y: 381, endPoint x: 512, endPoint y: 385, distance: 158.3
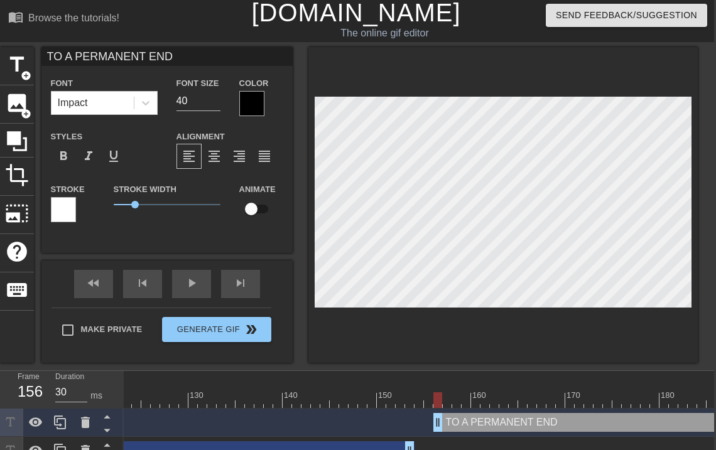
drag, startPoint x: 472, startPoint y: 418, endPoint x: 417, endPoint y: 419, distance: 55.3
click at [460, 418] on div "TO A PERMANENT END drag_handle drag_handle" at bounding box center [715, 422] width 565 height 19
click at [440, 424] on div "TO A PERMANENT END drag_handle drag_handle" at bounding box center [715, 422] width 565 height 19
drag, startPoint x: 410, startPoint y: 445, endPoint x: 417, endPoint y: 445, distance: 6.9
drag, startPoint x: 387, startPoint y: 377, endPoint x: 402, endPoint y: 389, distance: 19.2
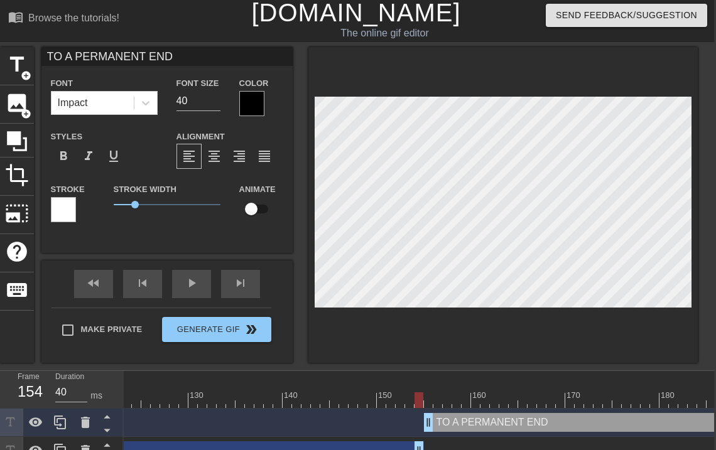
drag, startPoint x: 407, startPoint y: 398, endPoint x: 627, endPoint y: 399, distance: 219.8
click at [678, 396] on div at bounding box center [682, 400] width 9 height 16
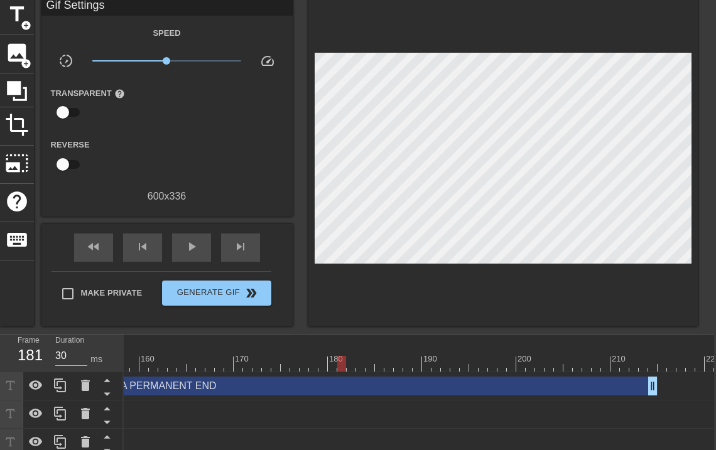
scroll to position [0, 1488]
drag, startPoint x: 223, startPoint y: 360, endPoint x: 497, endPoint y: 350, distance: 274.6
drag, startPoint x: 441, startPoint y: 364, endPoint x: 396, endPoint y: 365, distance: 44.6
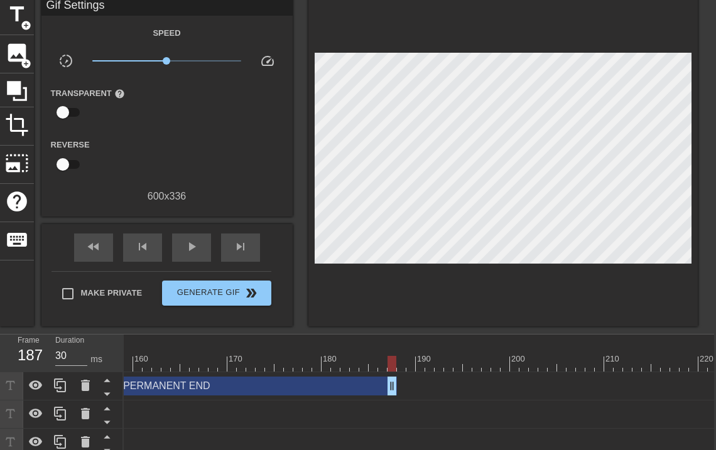
drag, startPoint x: 646, startPoint y: 382, endPoint x: 392, endPoint y: 396, distance: 254.7
drag, startPoint x: 279, startPoint y: 364, endPoint x: 388, endPoint y: 361, distance: 108.7
drag, startPoint x: 391, startPoint y: 394, endPoint x: 389, endPoint y: 387, distance: 7.9
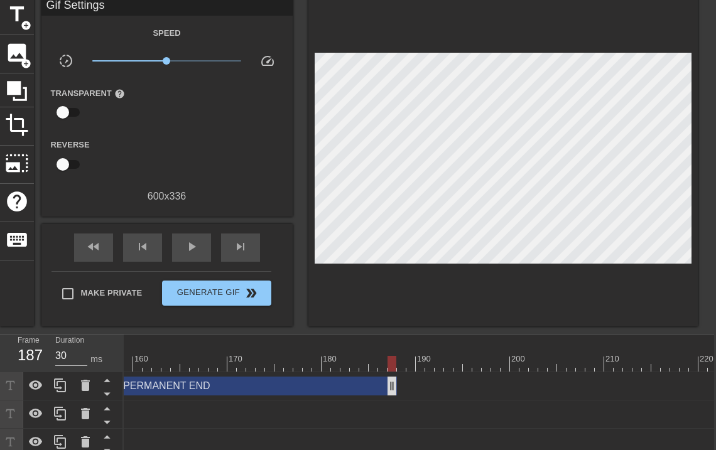
drag, startPoint x: 389, startPoint y: 387, endPoint x: 367, endPoint y: 387, distance: 22.0
type input "40"
drag, startPoint x: 330, startPoint y: 358, endPoint x: 372, endPoint y: 363, distance: 41.7
